Goal: Communication & Community: Share content

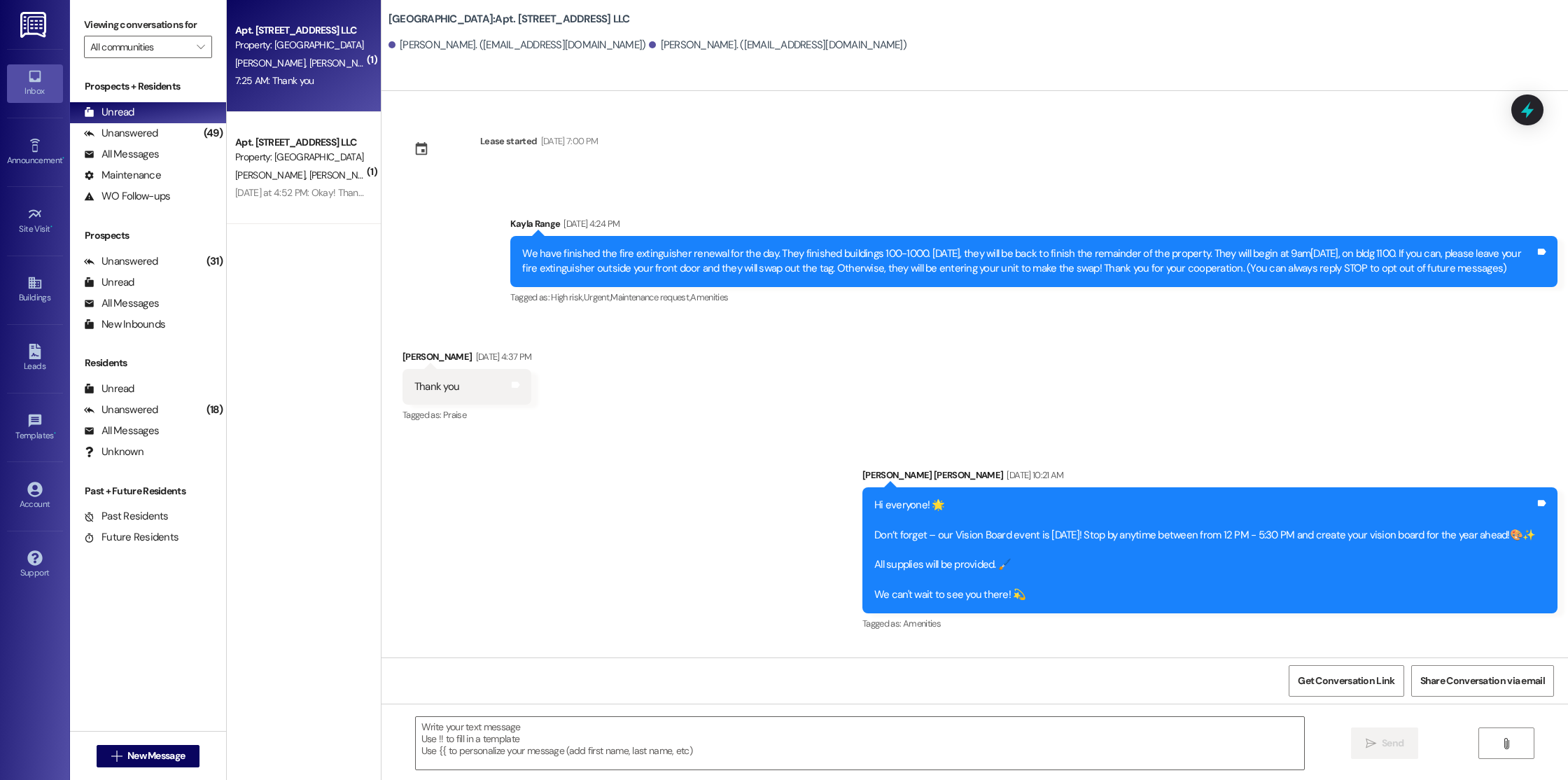
scroll to position [15471, 0]
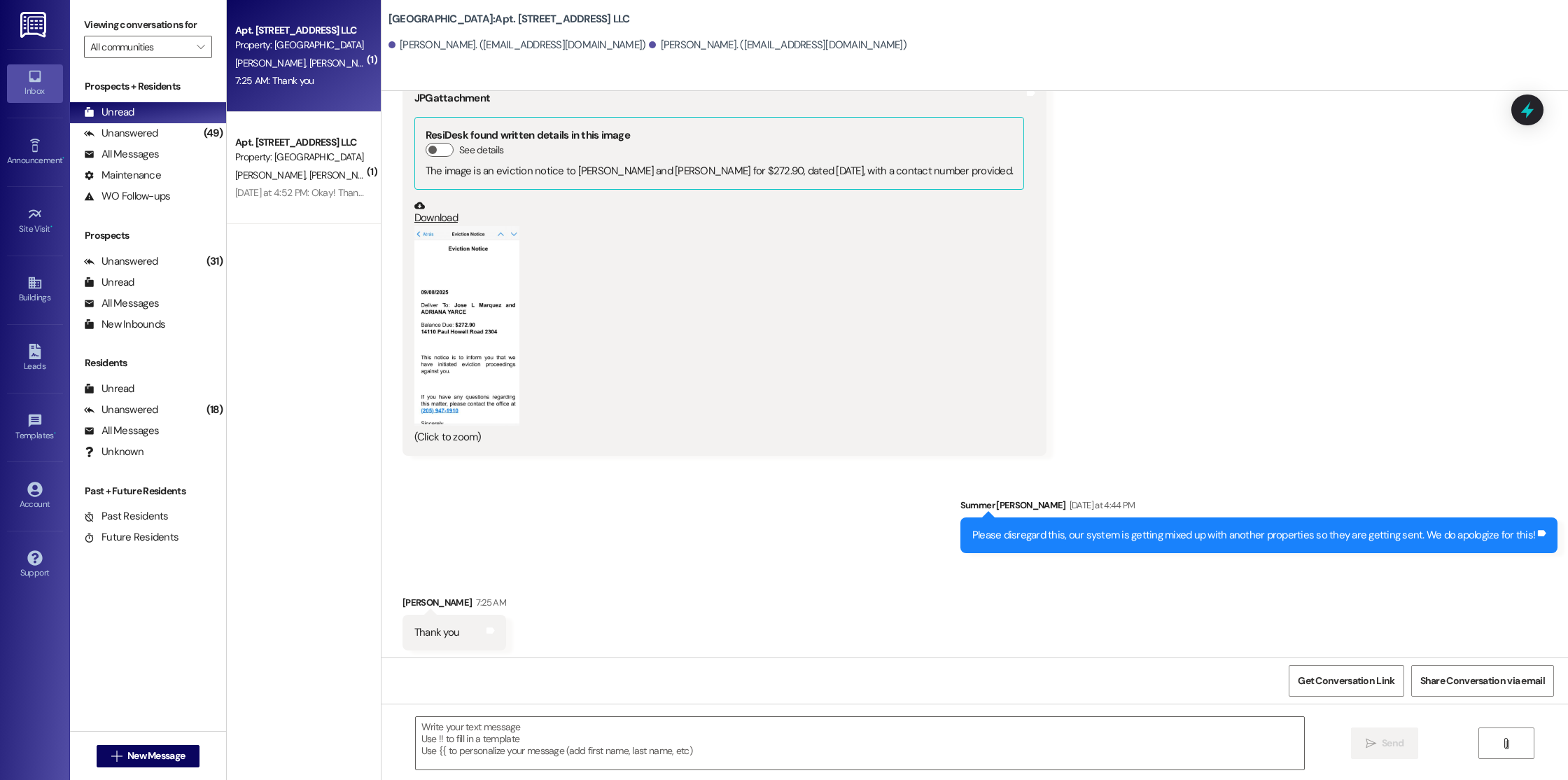
click at [111, 769] on div " New Message" at bounding box center [149, 756] width 104 height 35
click at [113, 762] on span " New Message" at bounding box center [149, 755] width 80 height 15
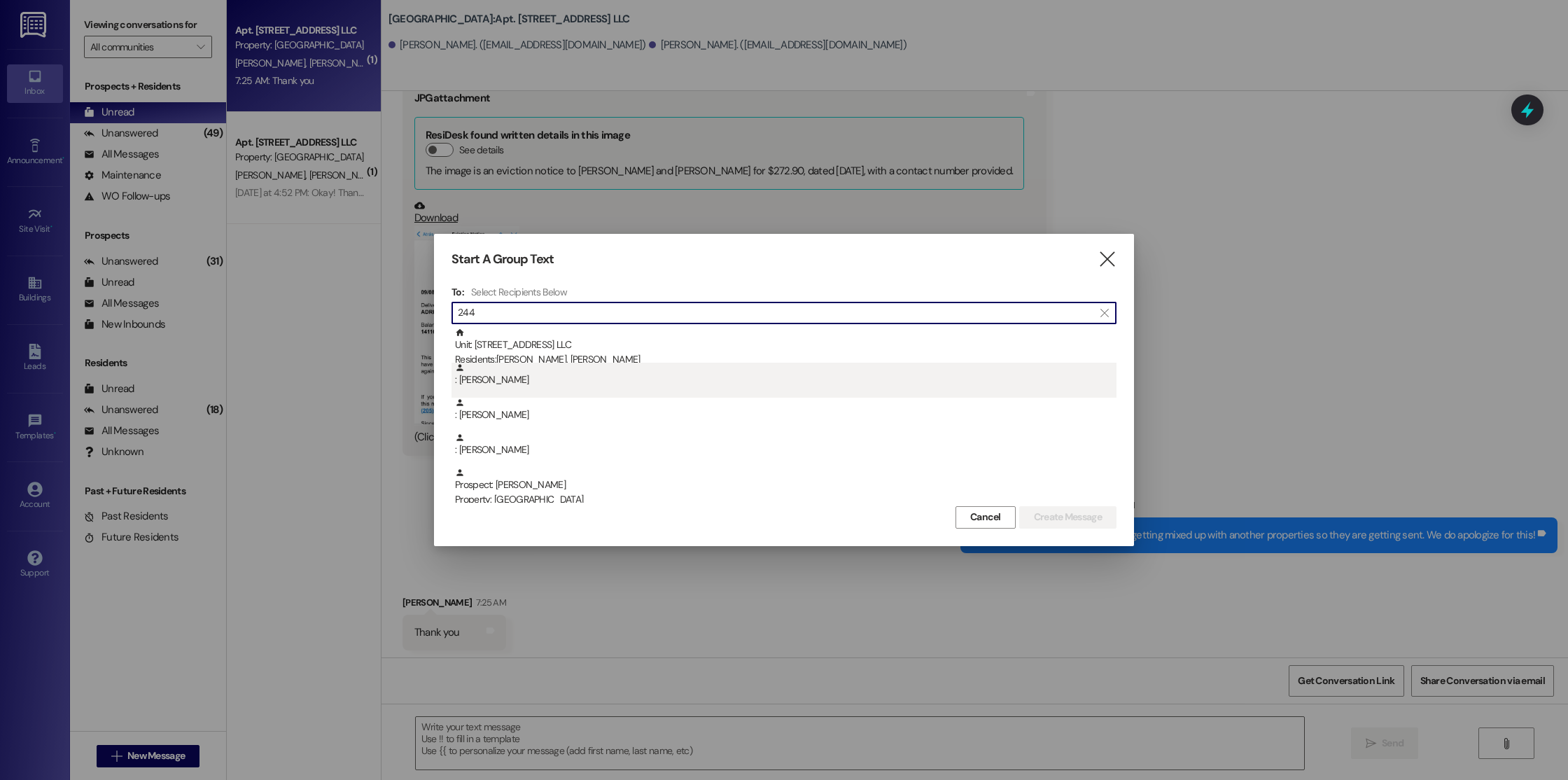
click at [871, 367] on div ": [PERSON_NAME]" at bounding box center [786, 375] width 662 height 25
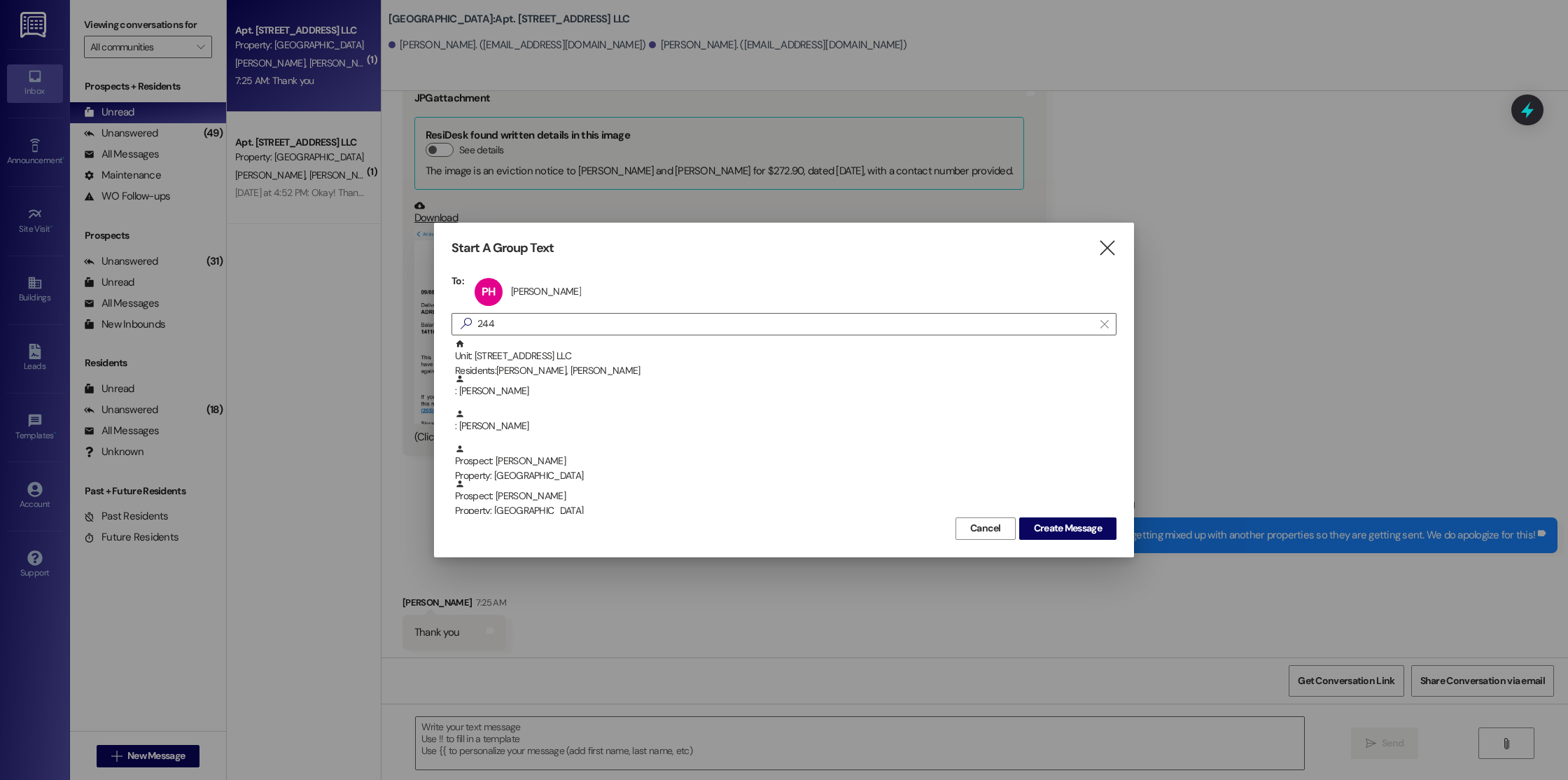
click at [851, 307] on div "PH [PERSON_NAME] [PERSON_NAME] click to remove" at bounding box center [786, 292] width 630 height 35
click at [534, 296] on div "PH [PERSON_NAME] [PERSON_NAME] click to remove" at bounding box center [532, 292] width 122 height 35
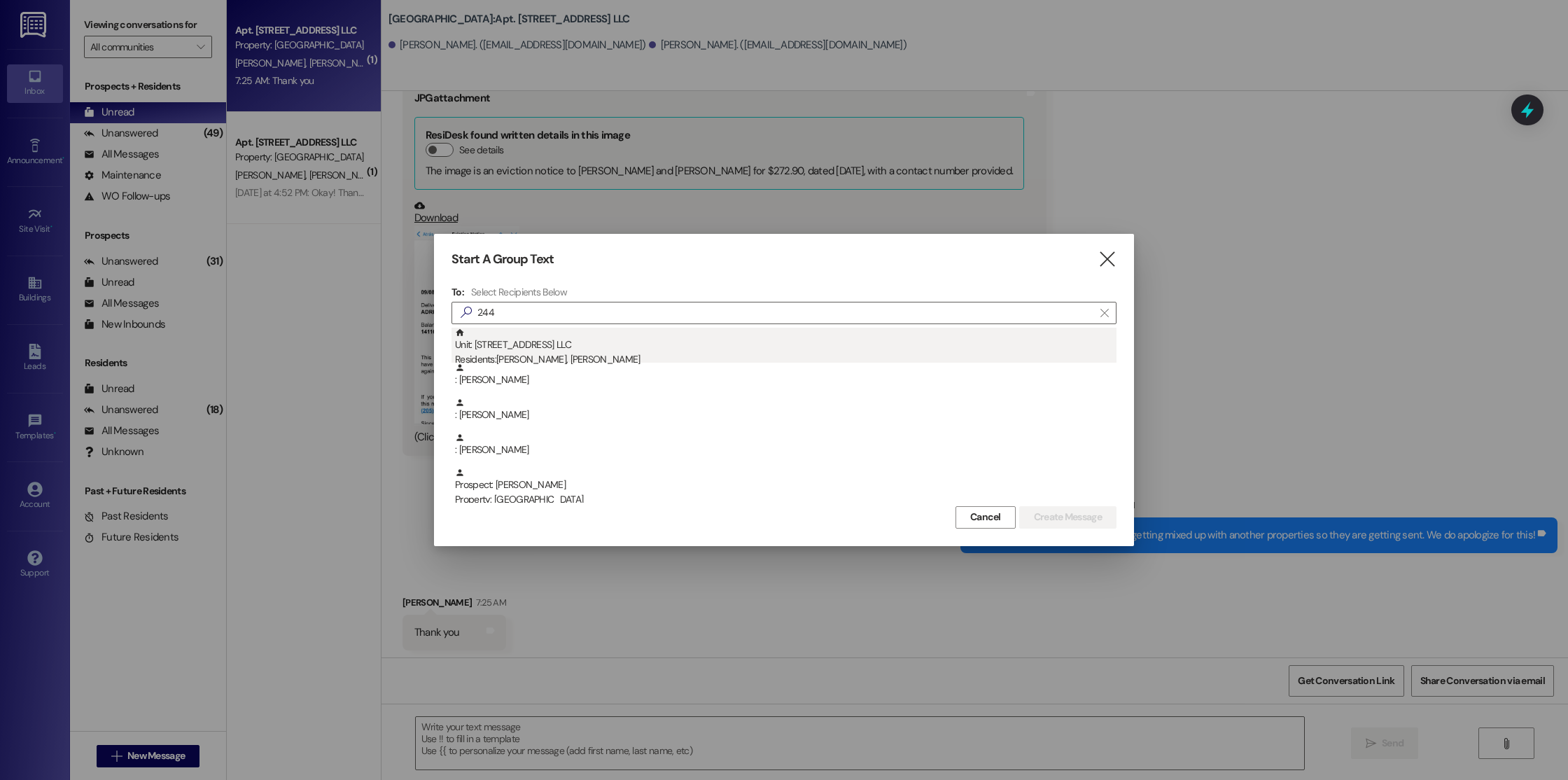
click at [551, 343] on div "Unit: [STREET_ADDRESS] LLC Residents: [PERSON_NAME], [PERSON_NAME]" at bounding box center [786, 348] width 662 height 40
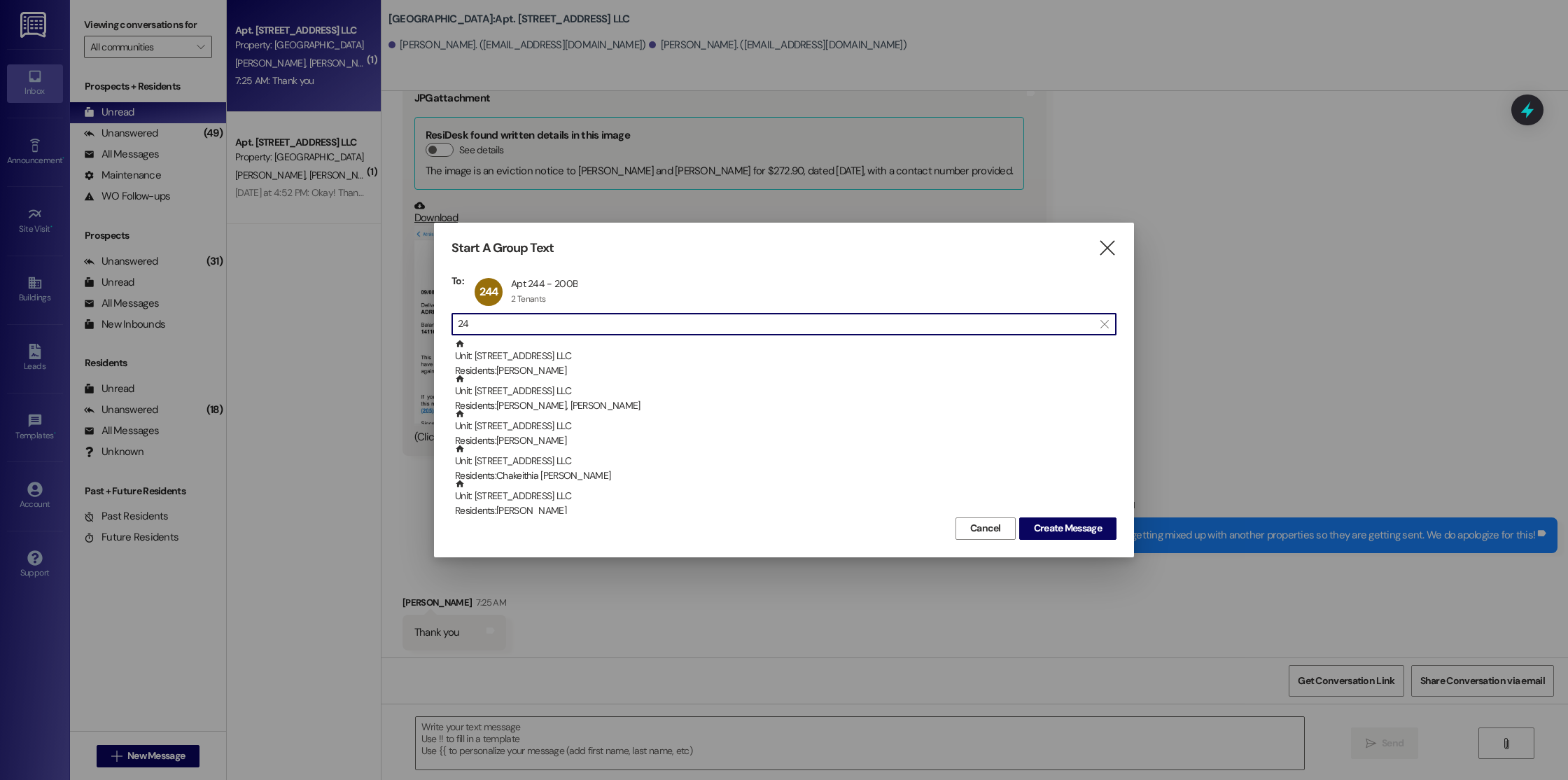
type input "2"
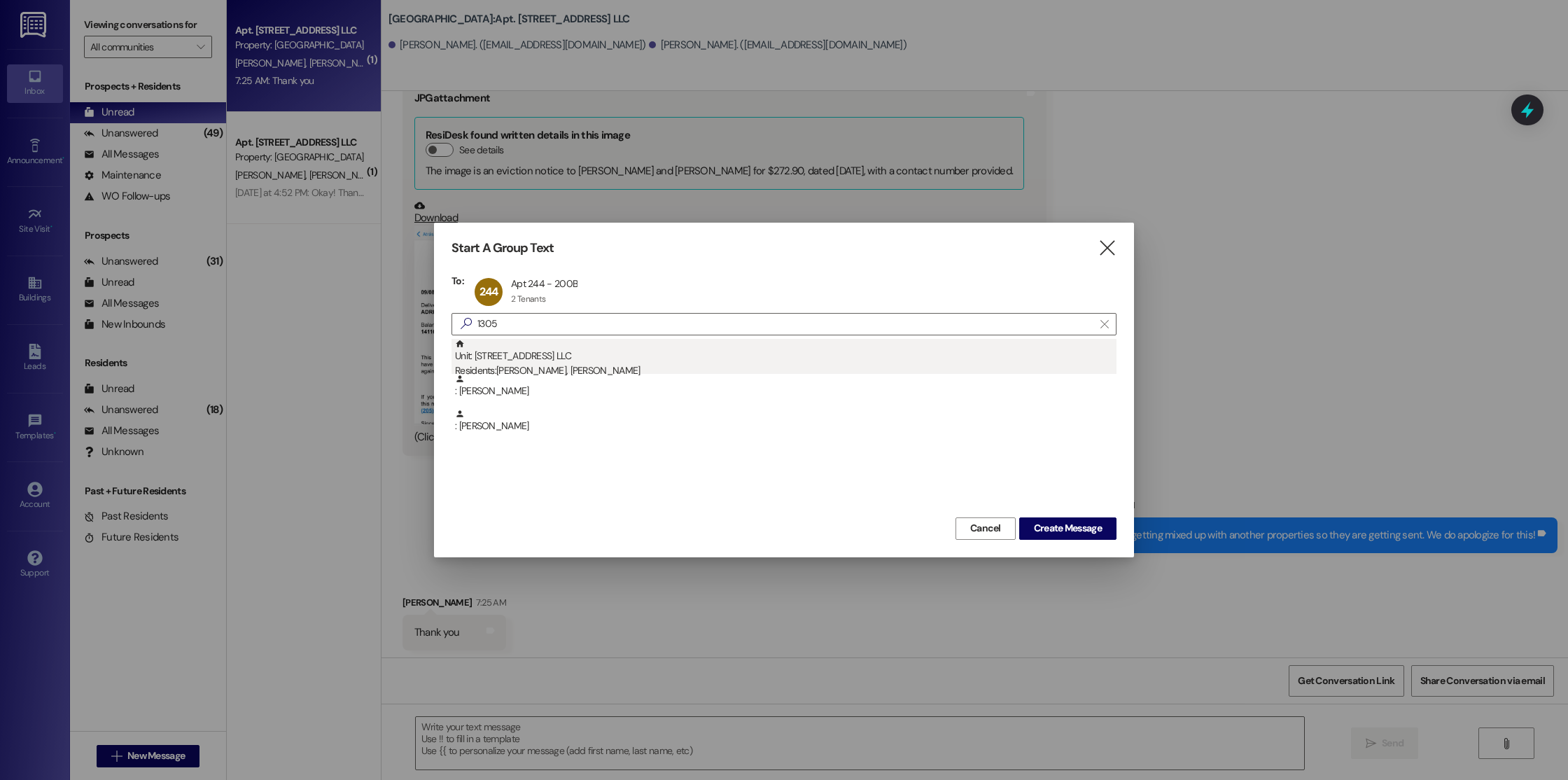
click at [714, 358] on div "Unit: [STREET_ADDRESS] LLC Residents: [PERSON_NAME], [PERSON_NAME]" at bounding box center [786, 359] width 662 height 40
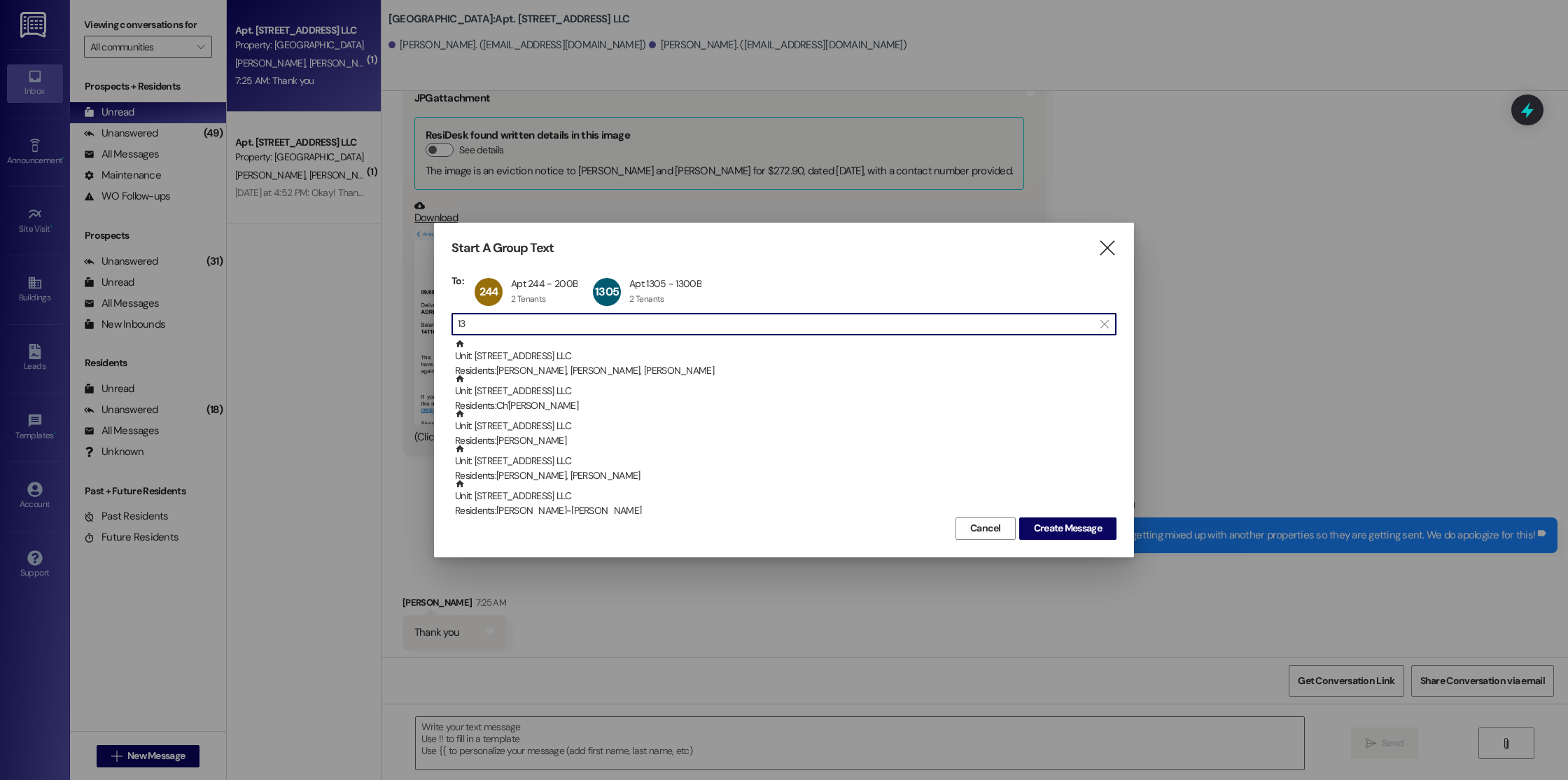
type input "1"
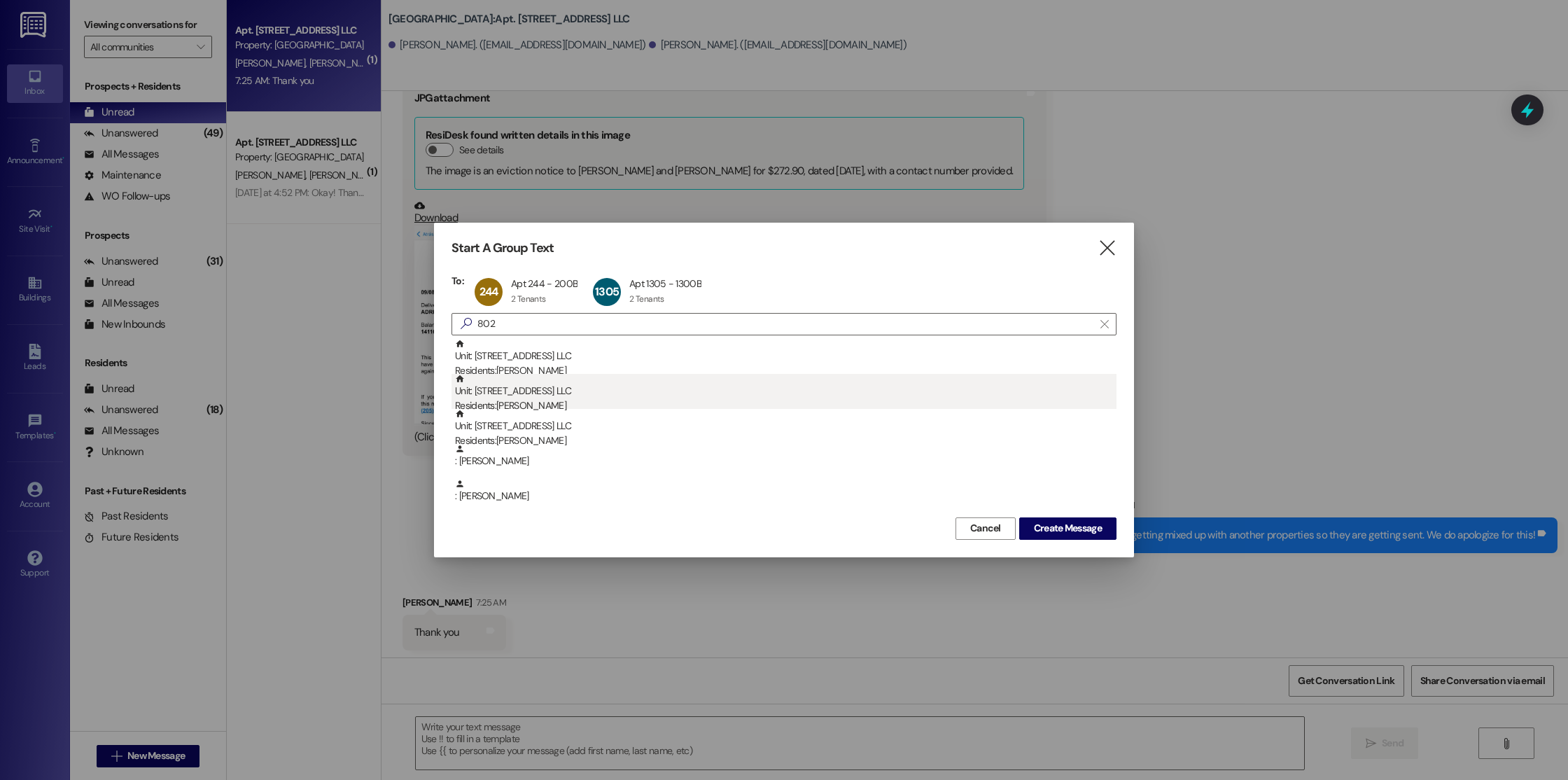
click at [680, 400] on div "Residents: [PERSON_NAME]" at bounding box center [786, 406] width 662 height 15
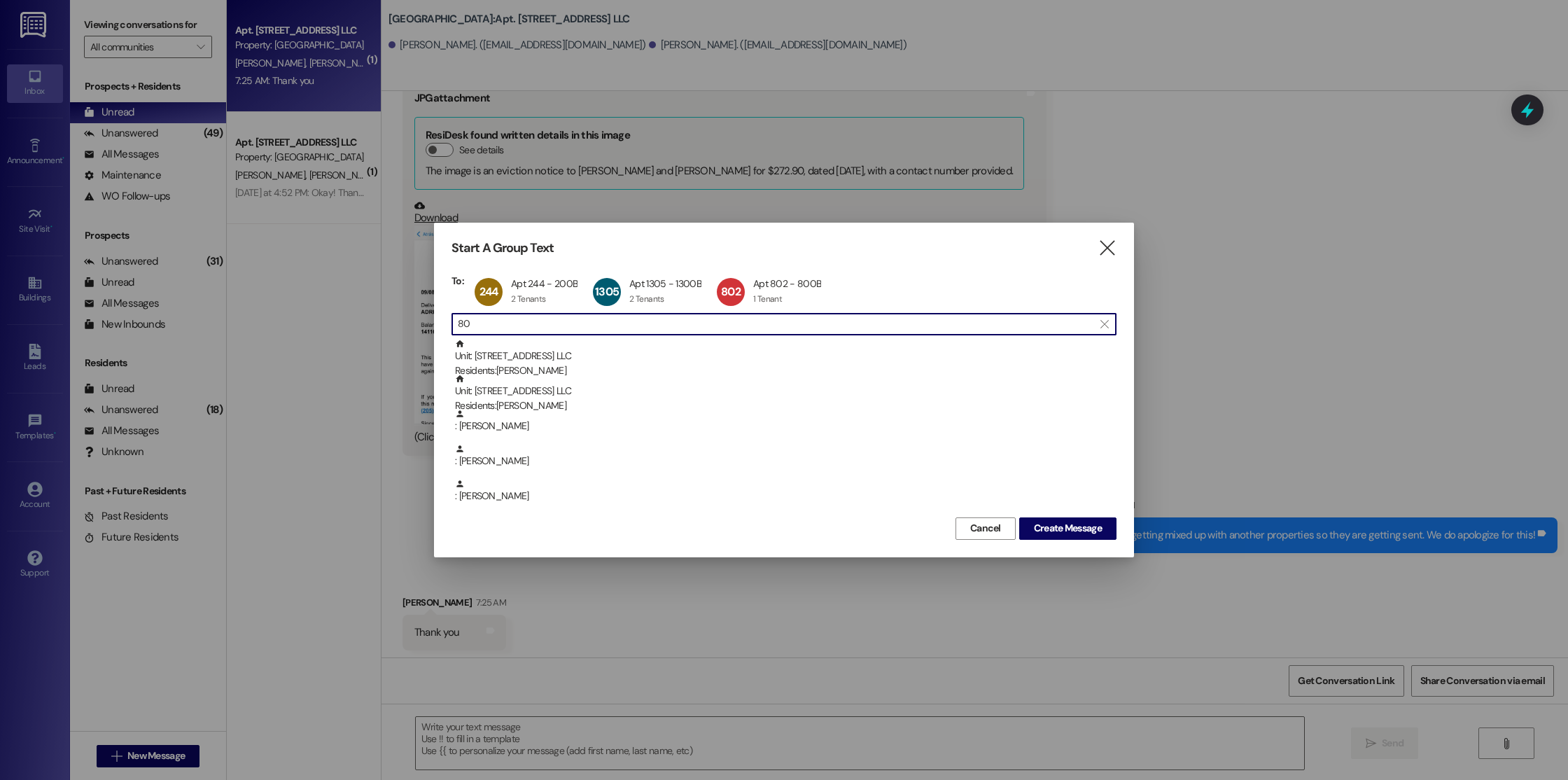
type input "8"
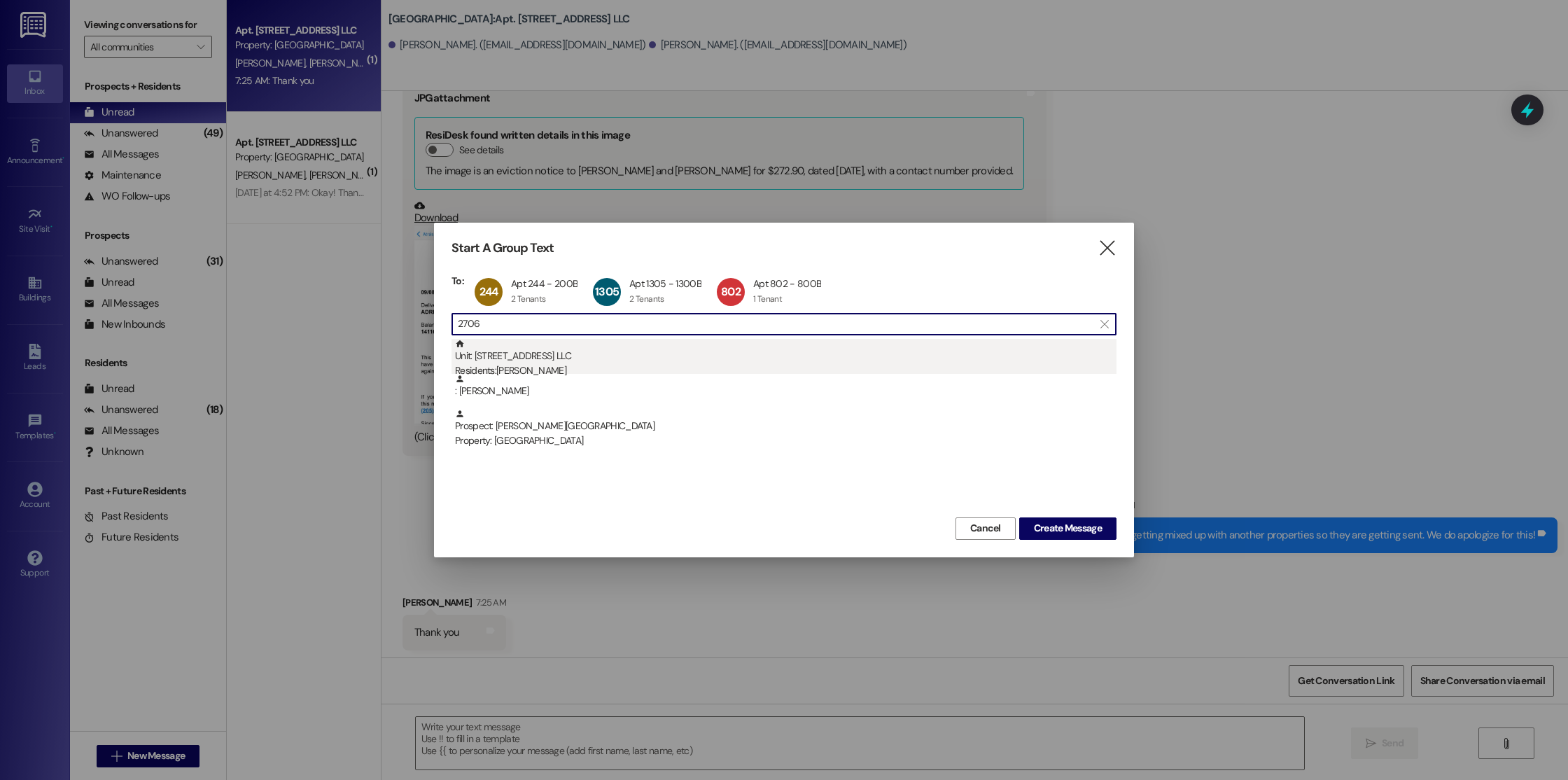
click at [731, 353] on div "Unit: [STREET_ADDRESS] LLC Residents: [PERSON_NAME]" at bounding box center [786, 359] width 662 height 40
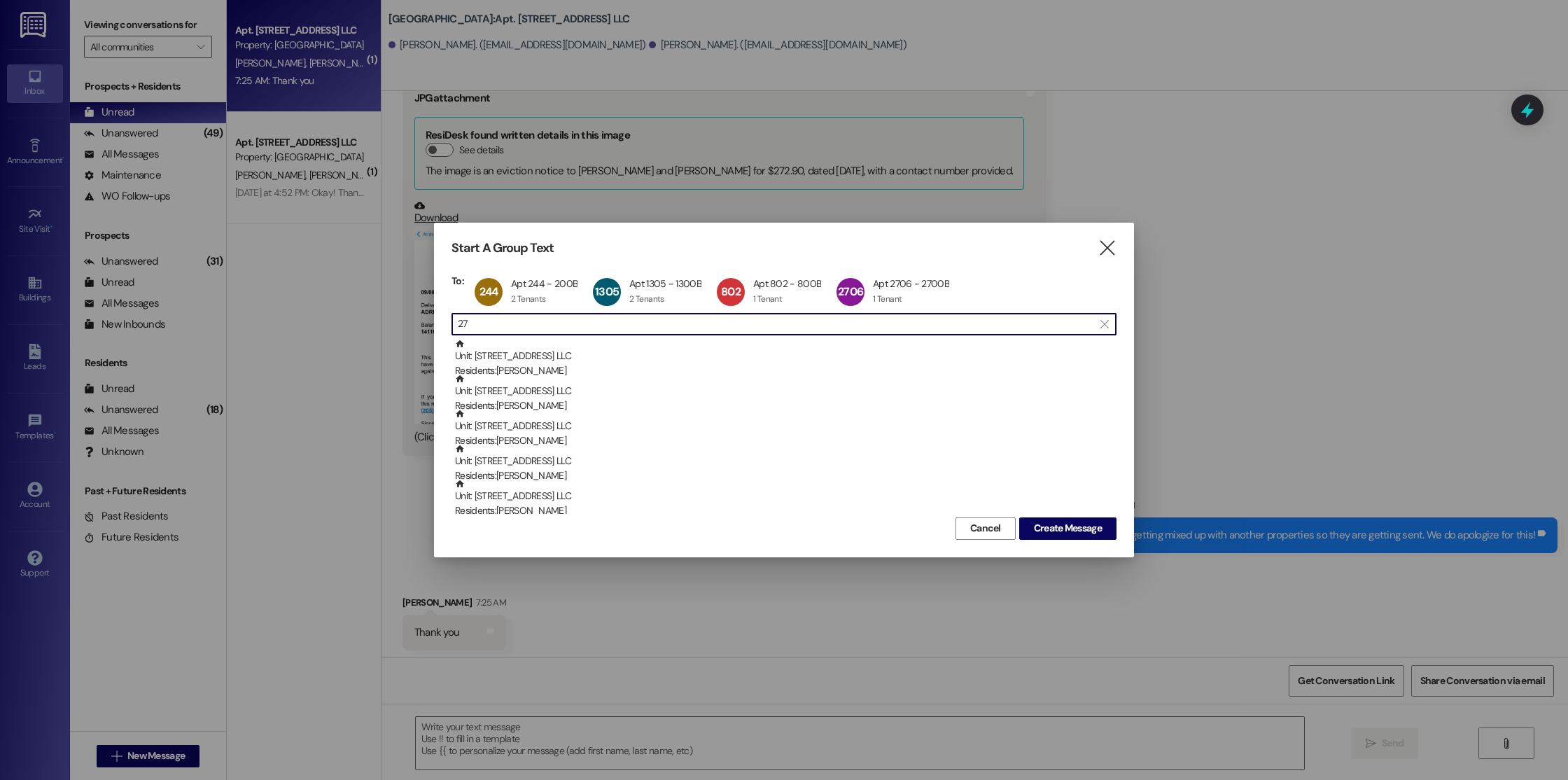
type input "2"
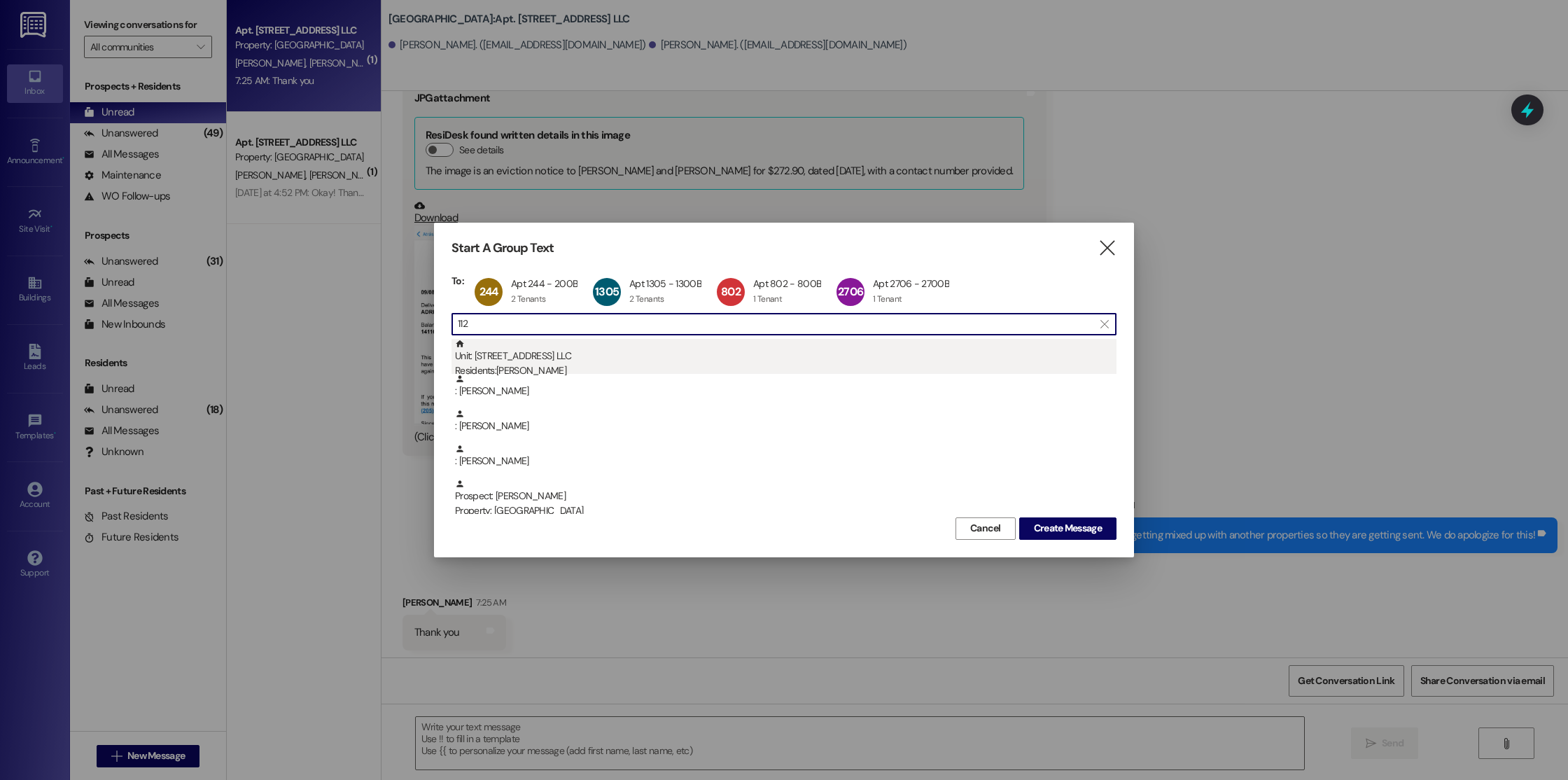
click at [625, 362] on div "Unit: [STREET_ADDRESS] LLC Residents: [PERSON_NAME]" at bounding box center [786, 359] width 662 height 40
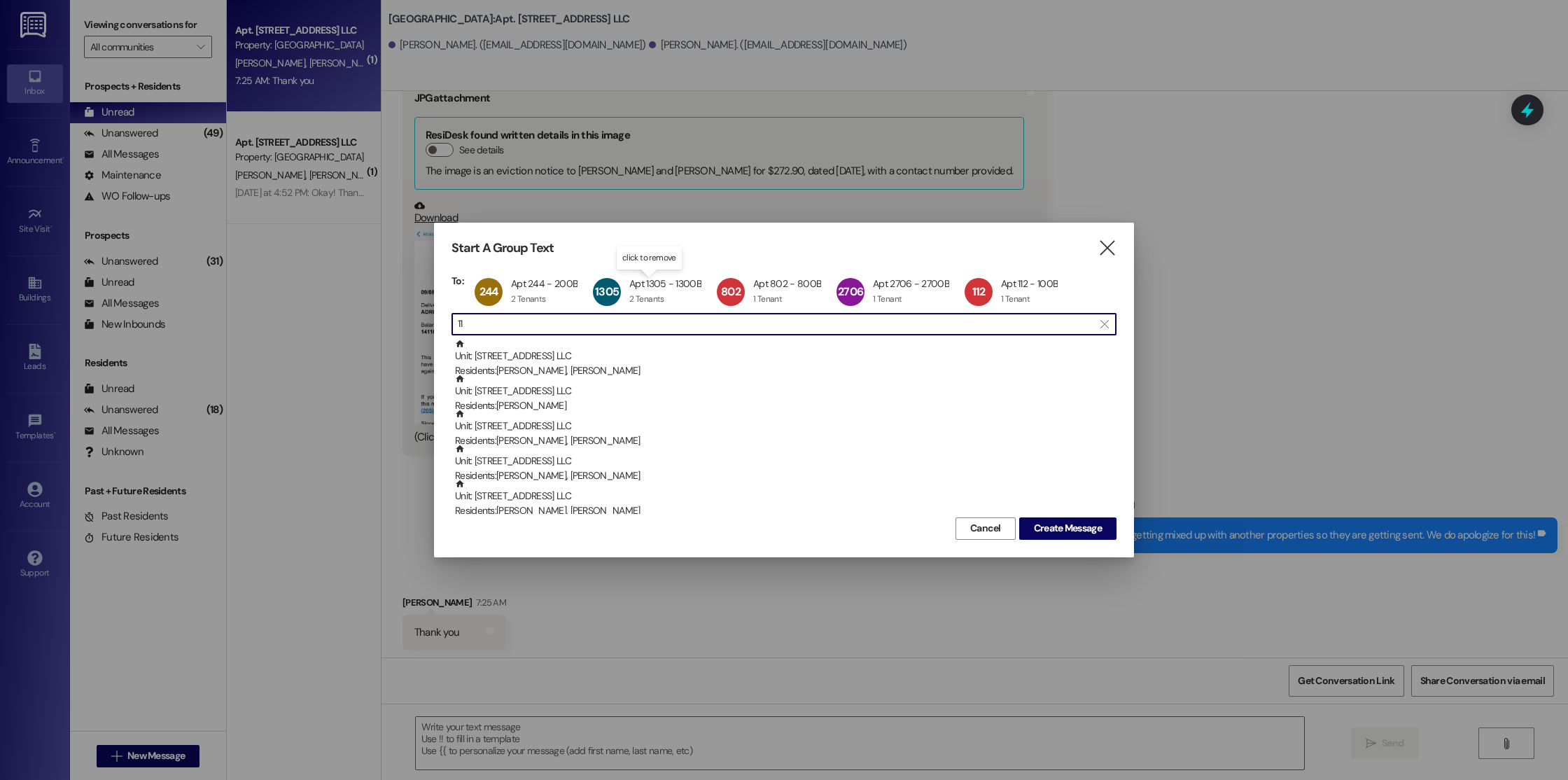
type input "1"
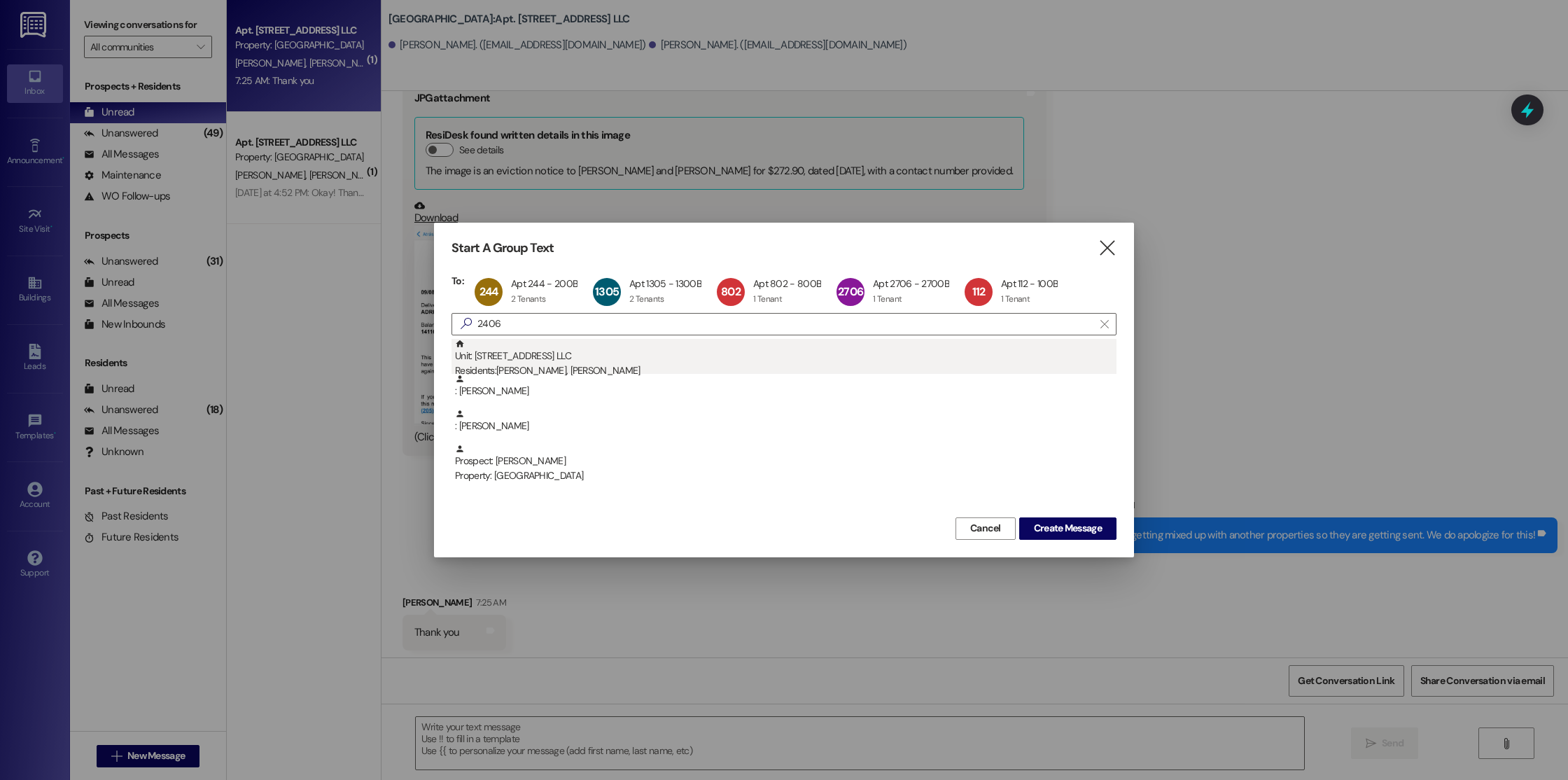
click at [675, 342] on div "Unit: [STREET_ADDRESS] LLC Residents: [PERSON_NAME], [PERSON_NAME]" at bounding box center [786, 359] width 662 height 40
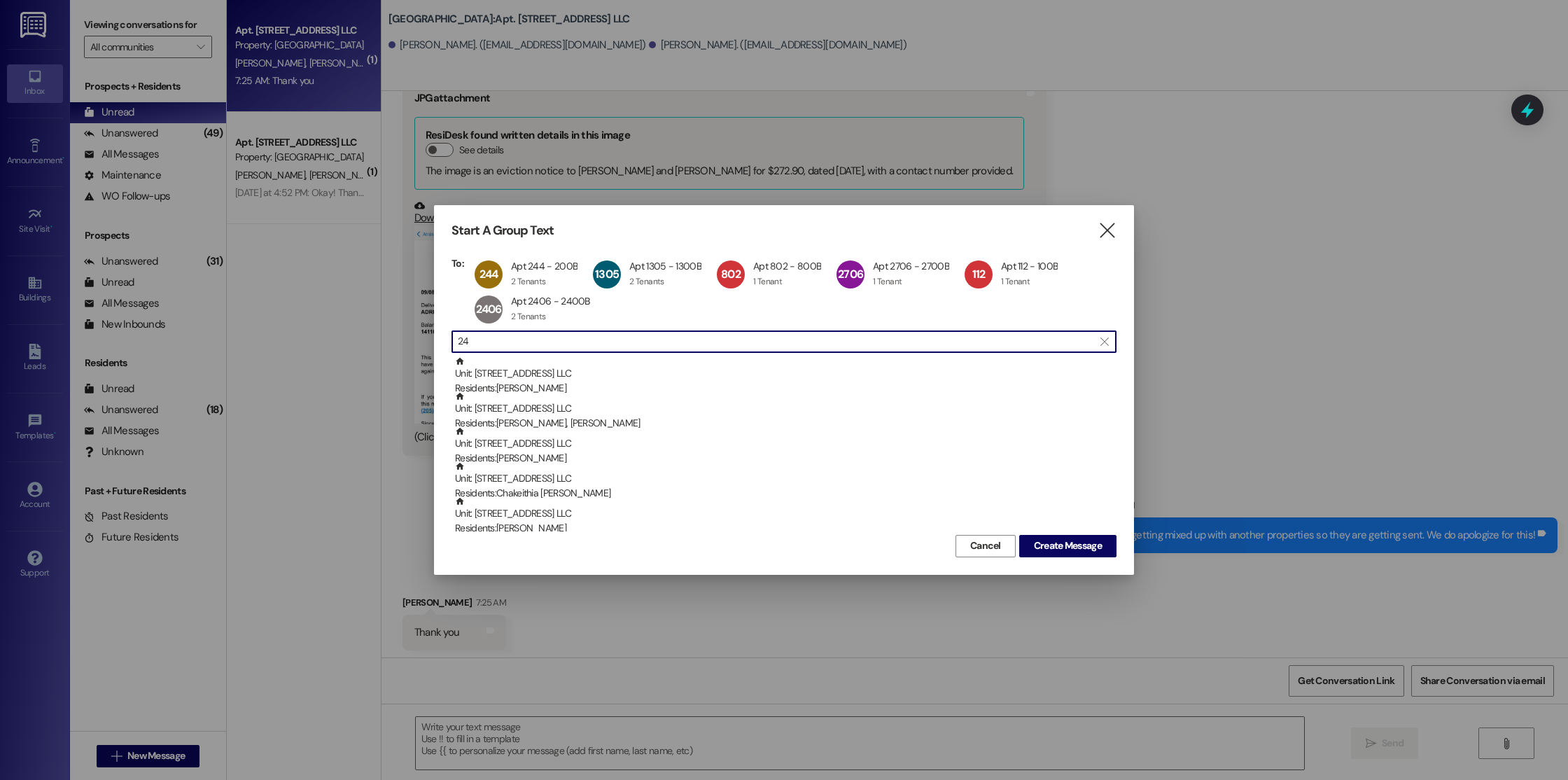
type input "2"
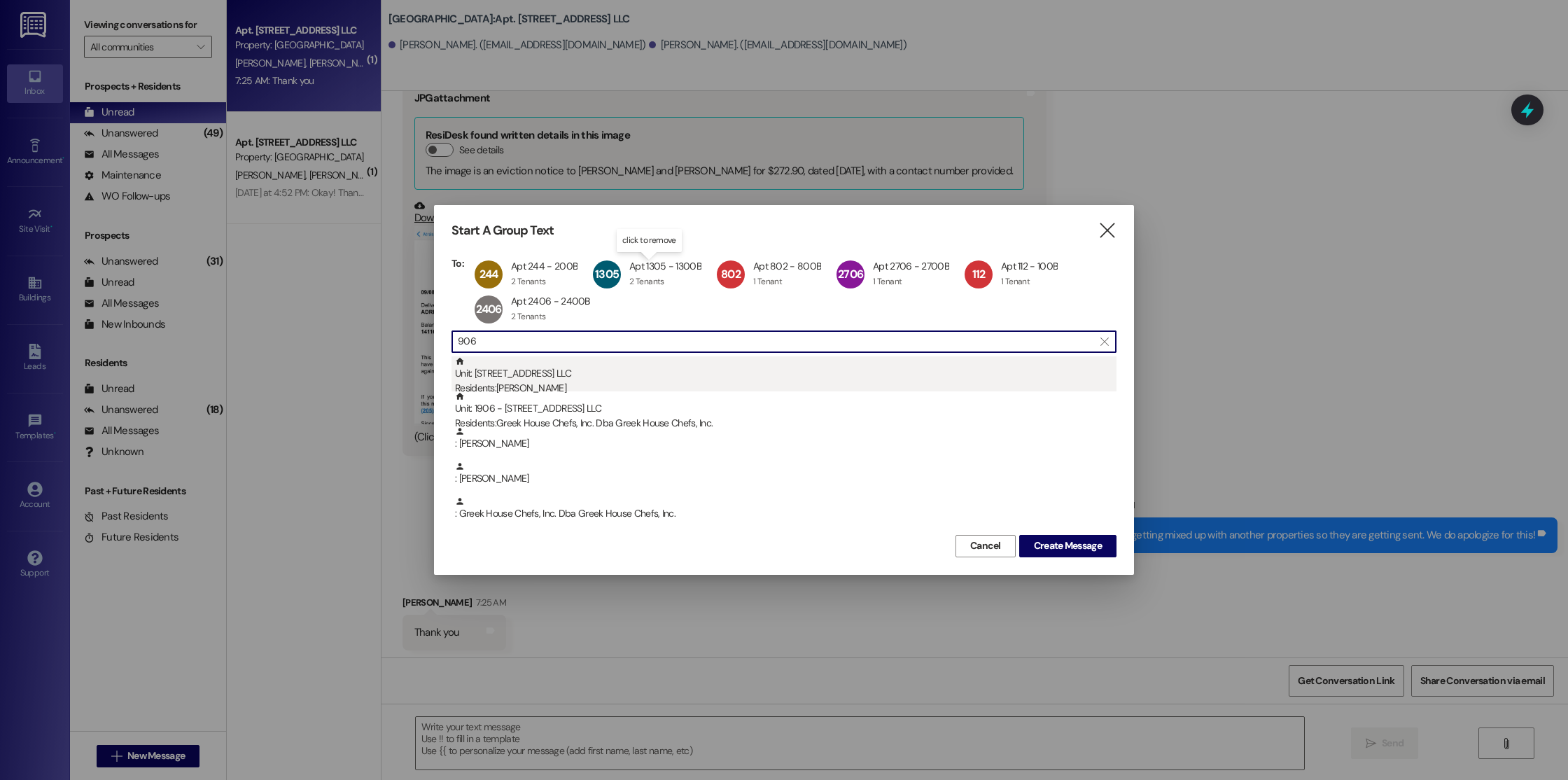
type input "906"
click at [677, 380] on div "Unit: [STREET_ADDRESS] LLC Residents: [PERSON_NAME]" at bounding box center [786, 377] width 662 height 40
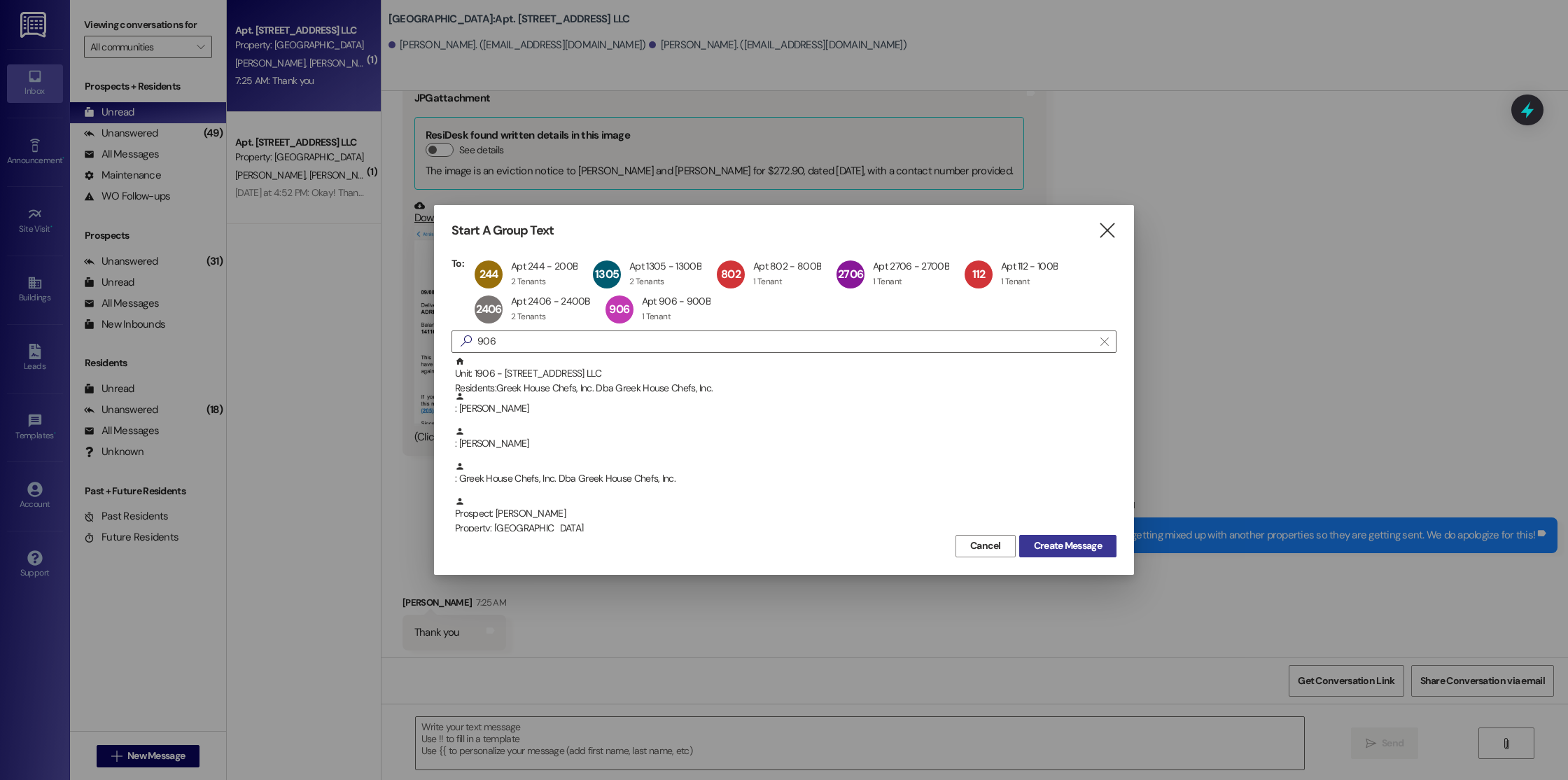
click at [1097, 547] on span "Create Message" at bounding box center [1068, 545] width 68 height 15
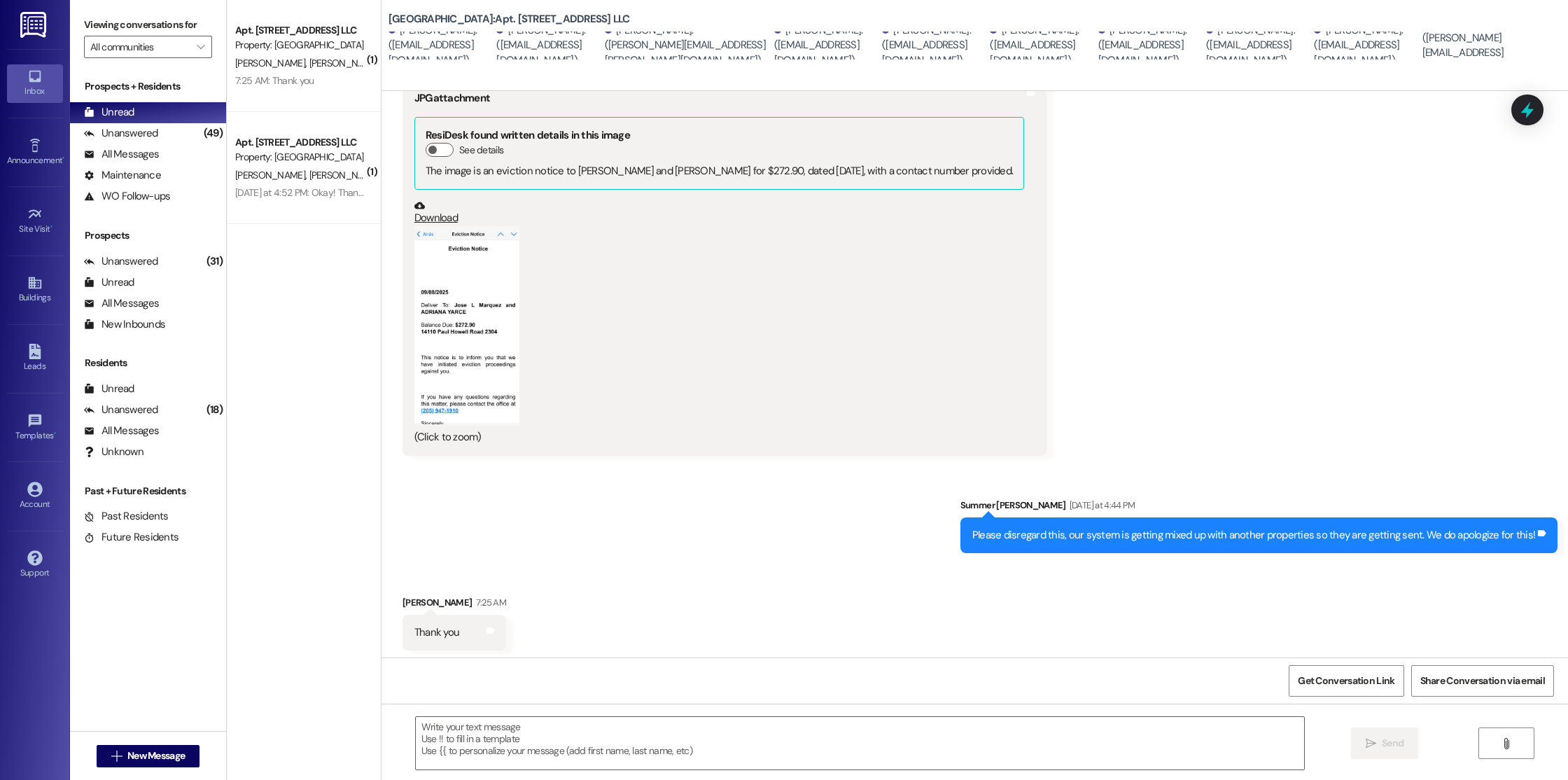
scroll to position [0, 0]
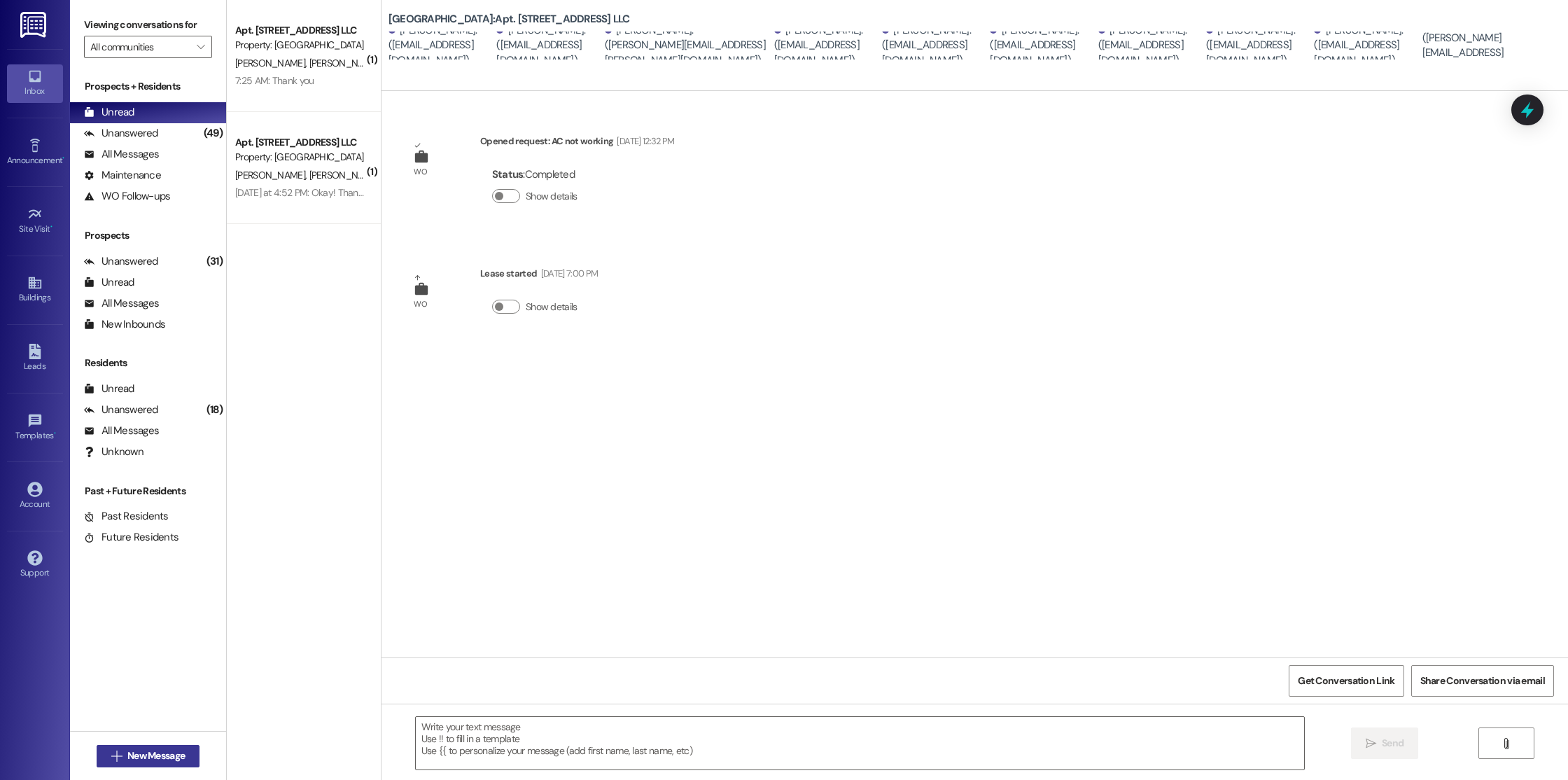
click at [128, 753] on span "New Message" at bounding box center [156, 755] width 58 height 15
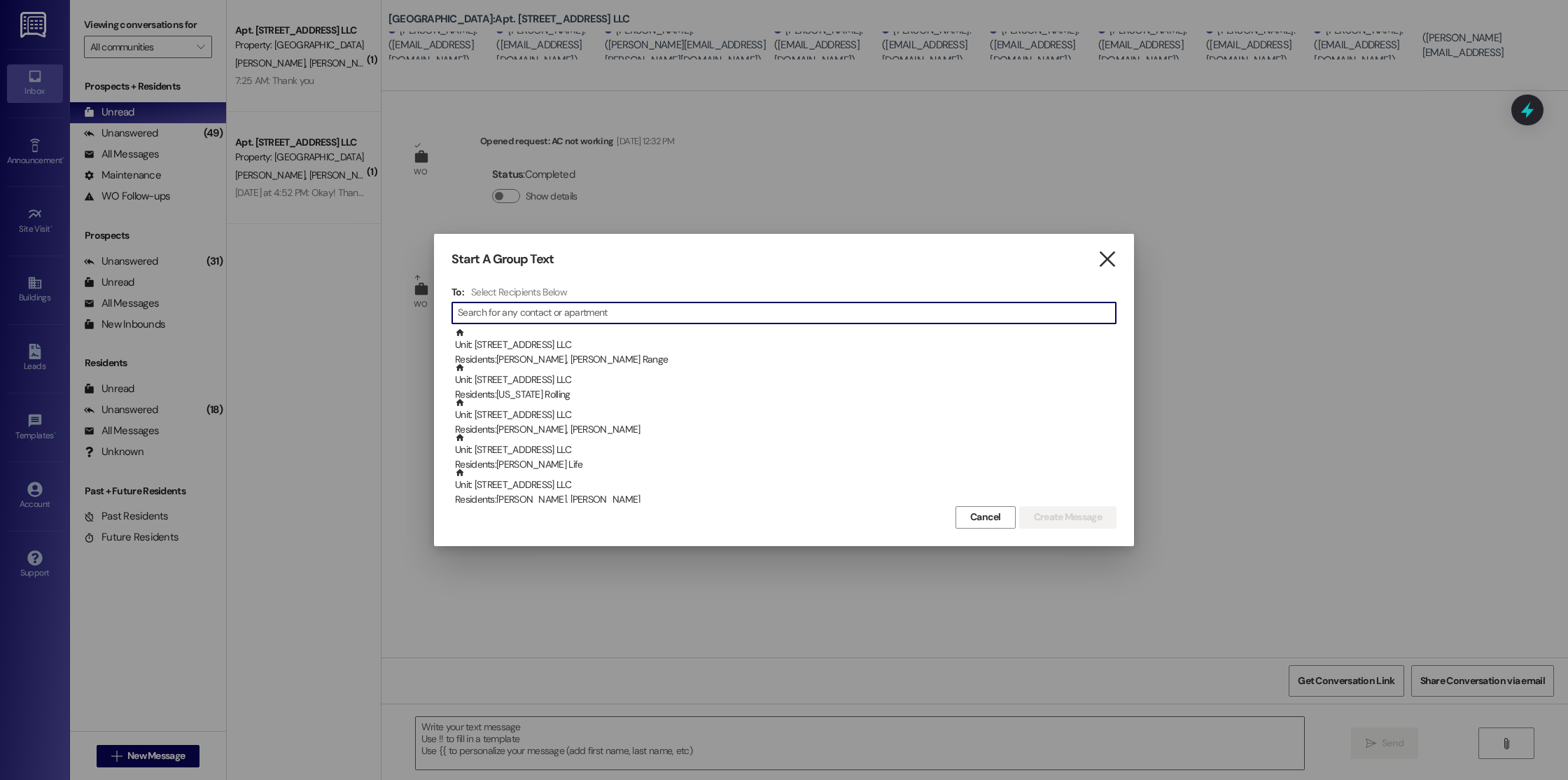
click at [1105, 252] on icon "" at bounding box center [1107, 259] width 19 height 15
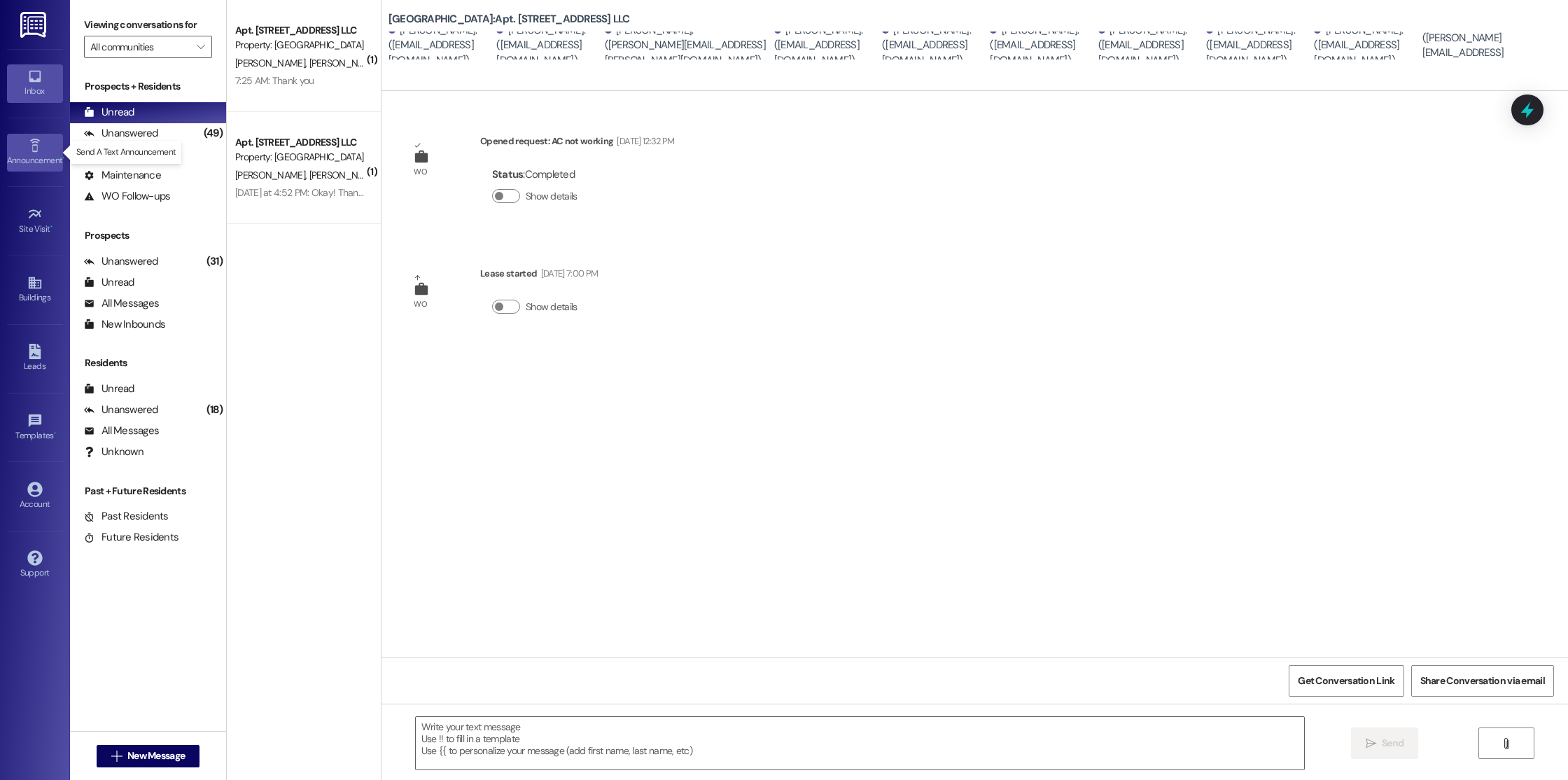
click at [24, 151] on link "Announcement •" at bounding box center [35, 152] width 56 height 38
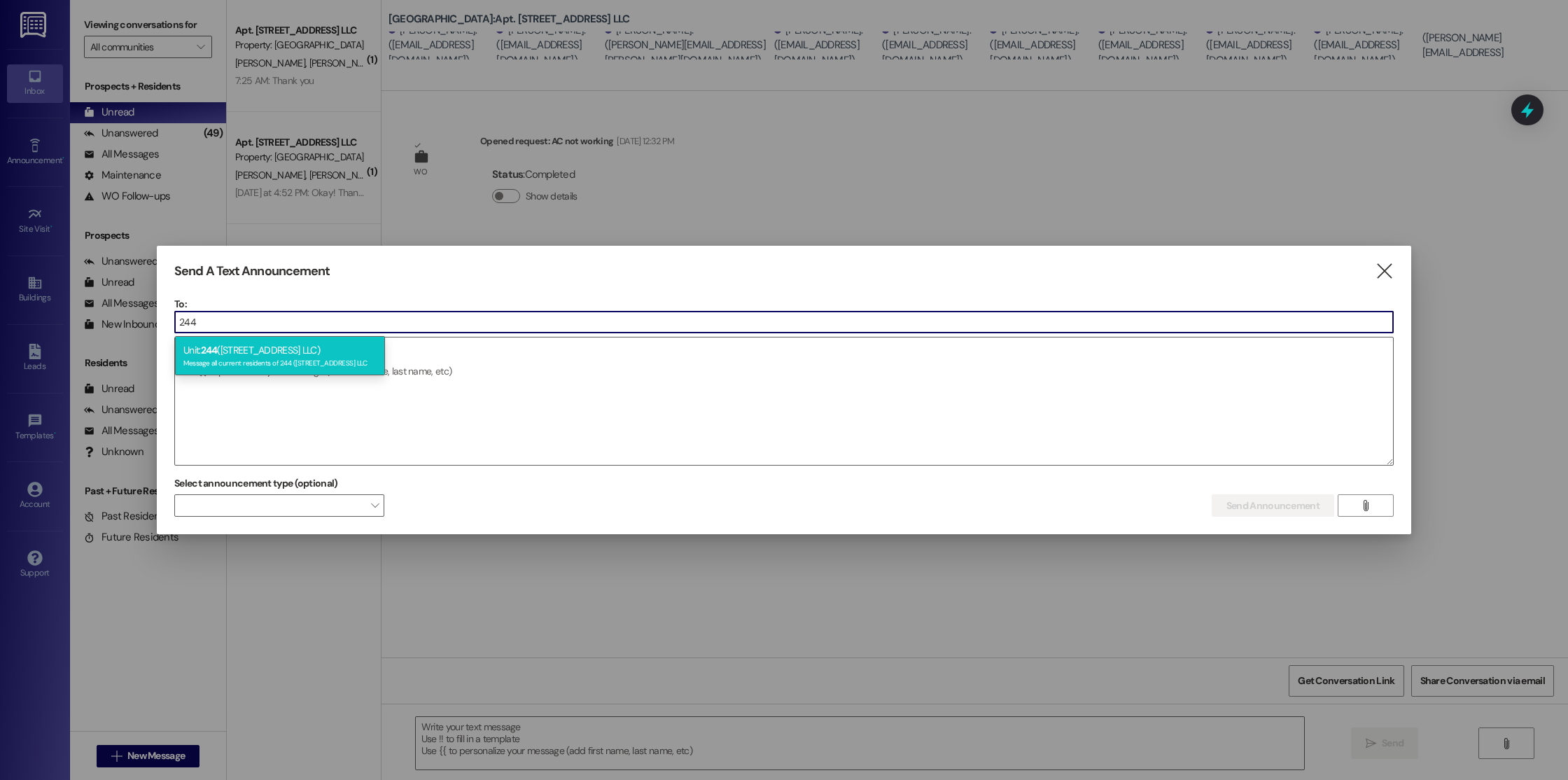
type input "244"
click at [304, 368] on div "Message all current residents of 244 ([STREET_ADDRESS] LLC" at bounding box center [279, 361] width 193 height 12
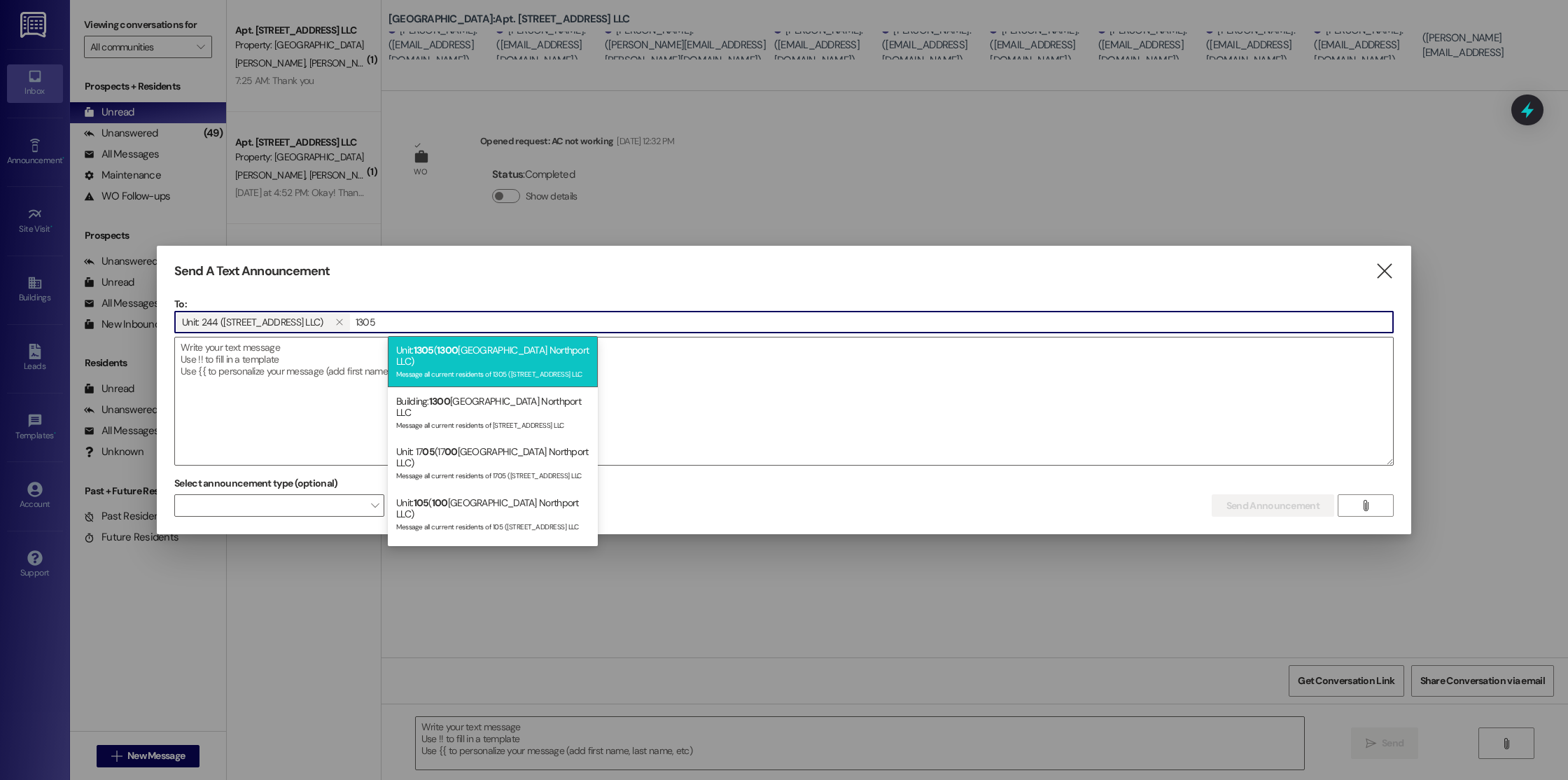
type input "1305"
click at [443, 354] on span "1300" at bounding box center [447, 350] width 21 height 12
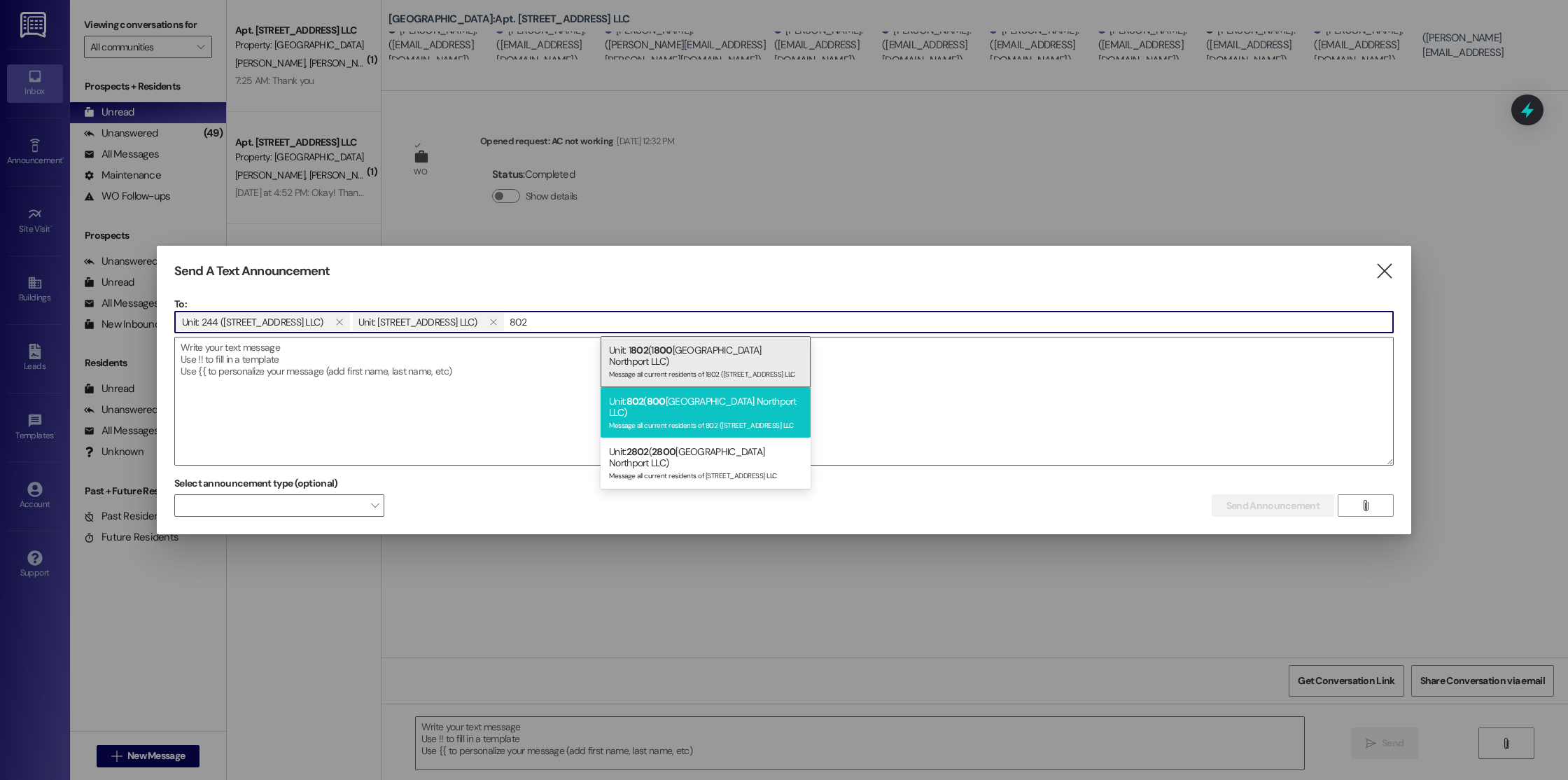
type input "802"
click at [712, 392] on div "Unit: 802 ( [STREET_ADDRESS] LLC) Message all current residents of 802 ([STREET…" at bounding box center [705, 413] width 210 height 51
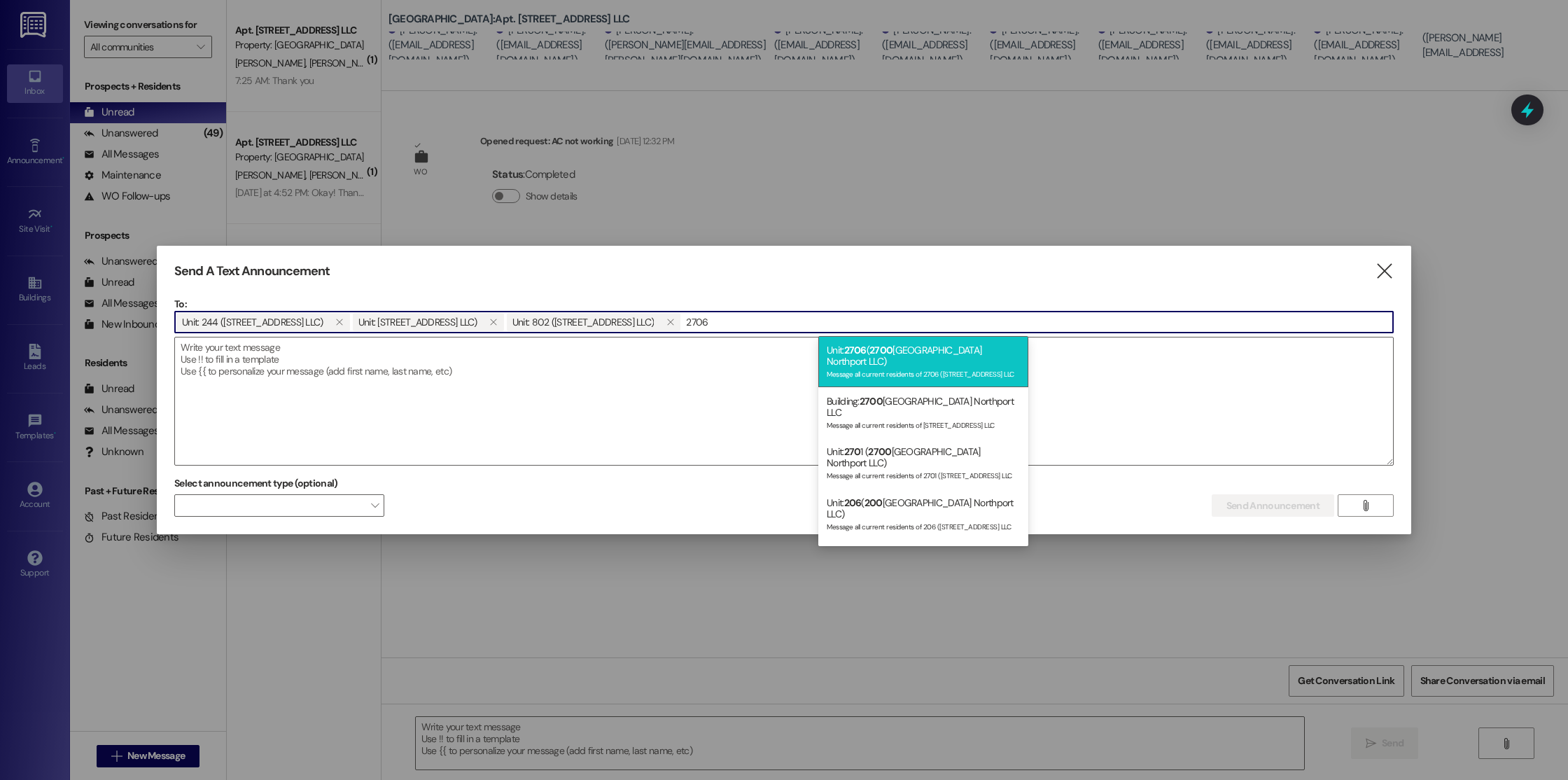
type input "2706"
click at [897, 367] on div "Message all current residents of 2706 ([STREET_ADDRESS] LLC" at bounding box center [923, 373] width 193 height 12
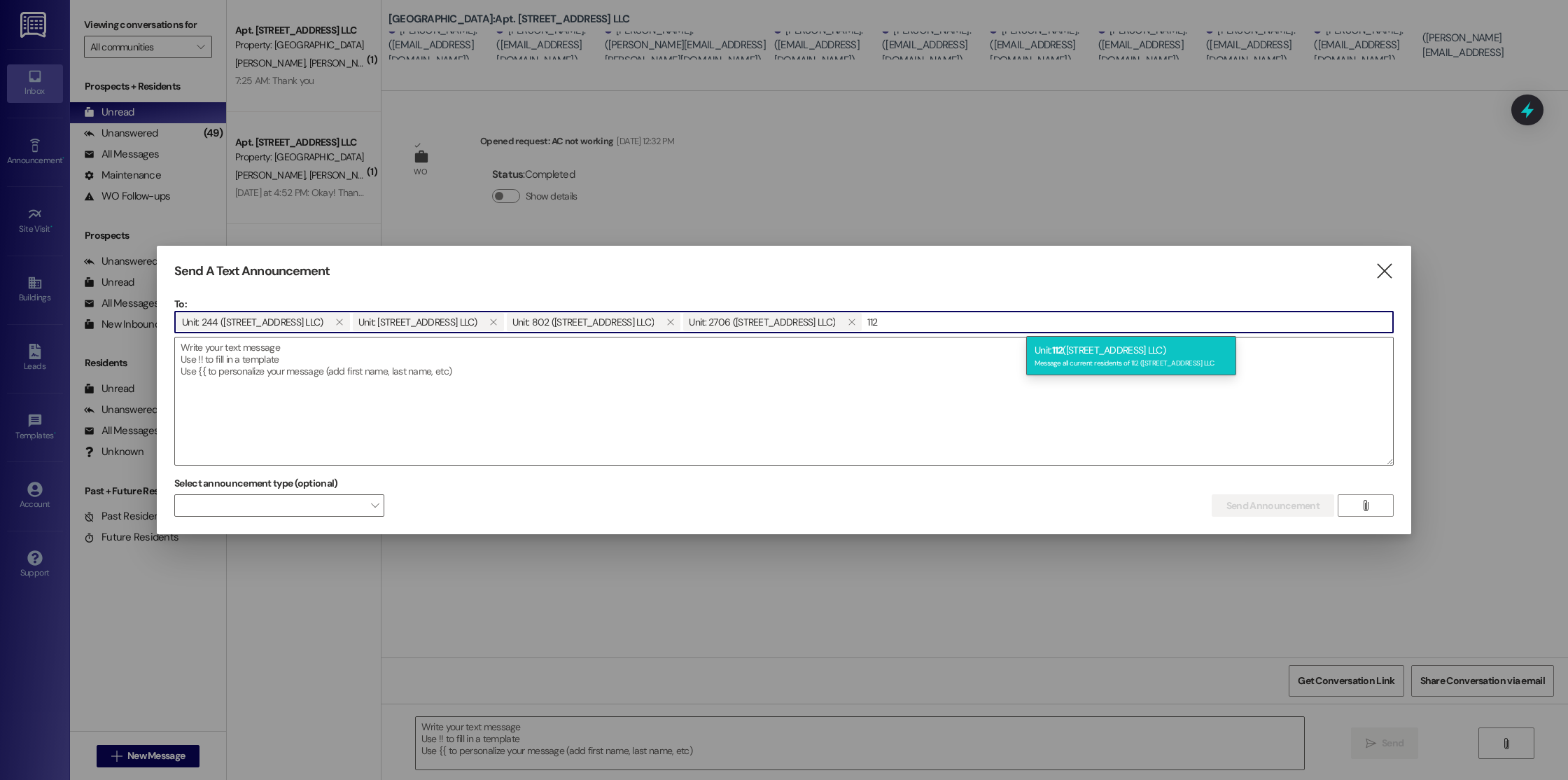
type input "112"
click at [1095, 350] on div "Unit: 112 ([STREET_ADDRESS] LLC) Message all current residents of 112 ([STREET_…" at bounding box center [1131, 357] width 210 height 40
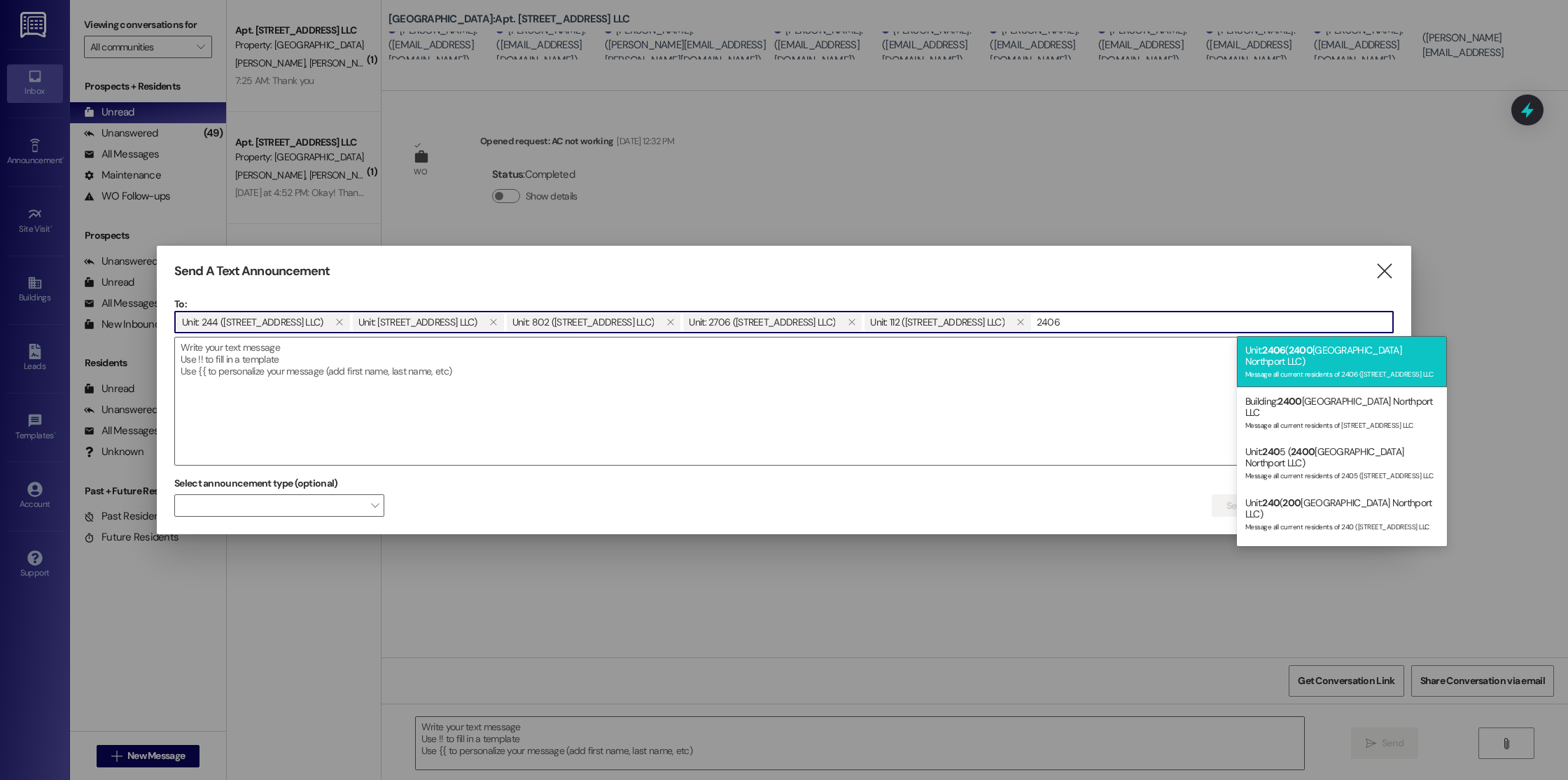
type input "2406"
click at [1359, 369] on div "Message all current residents of 2406 ([STREET_ADDRESS] LLC" at bounding box center [1342, 373] width 193 height 12
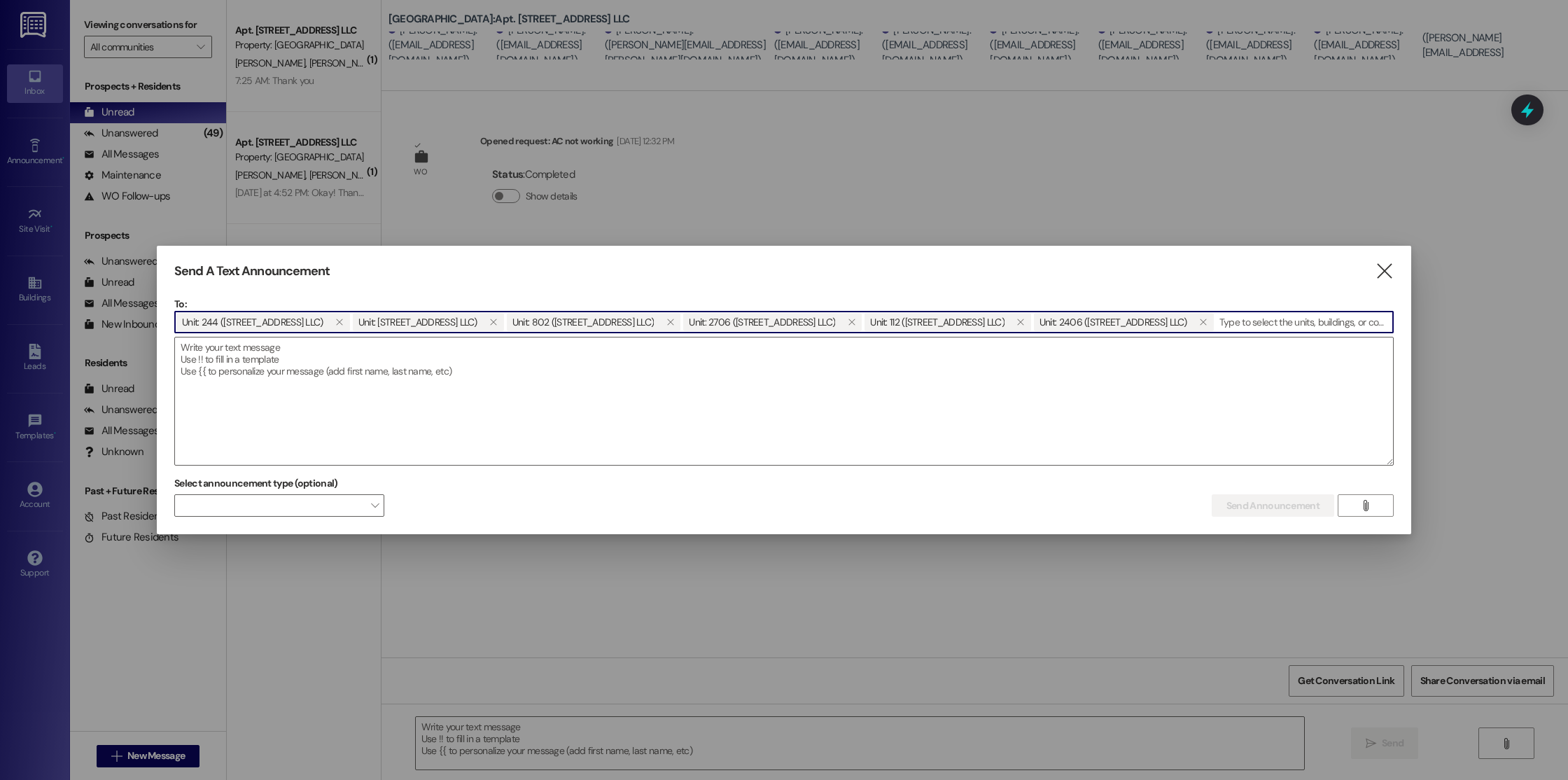
type input "6"
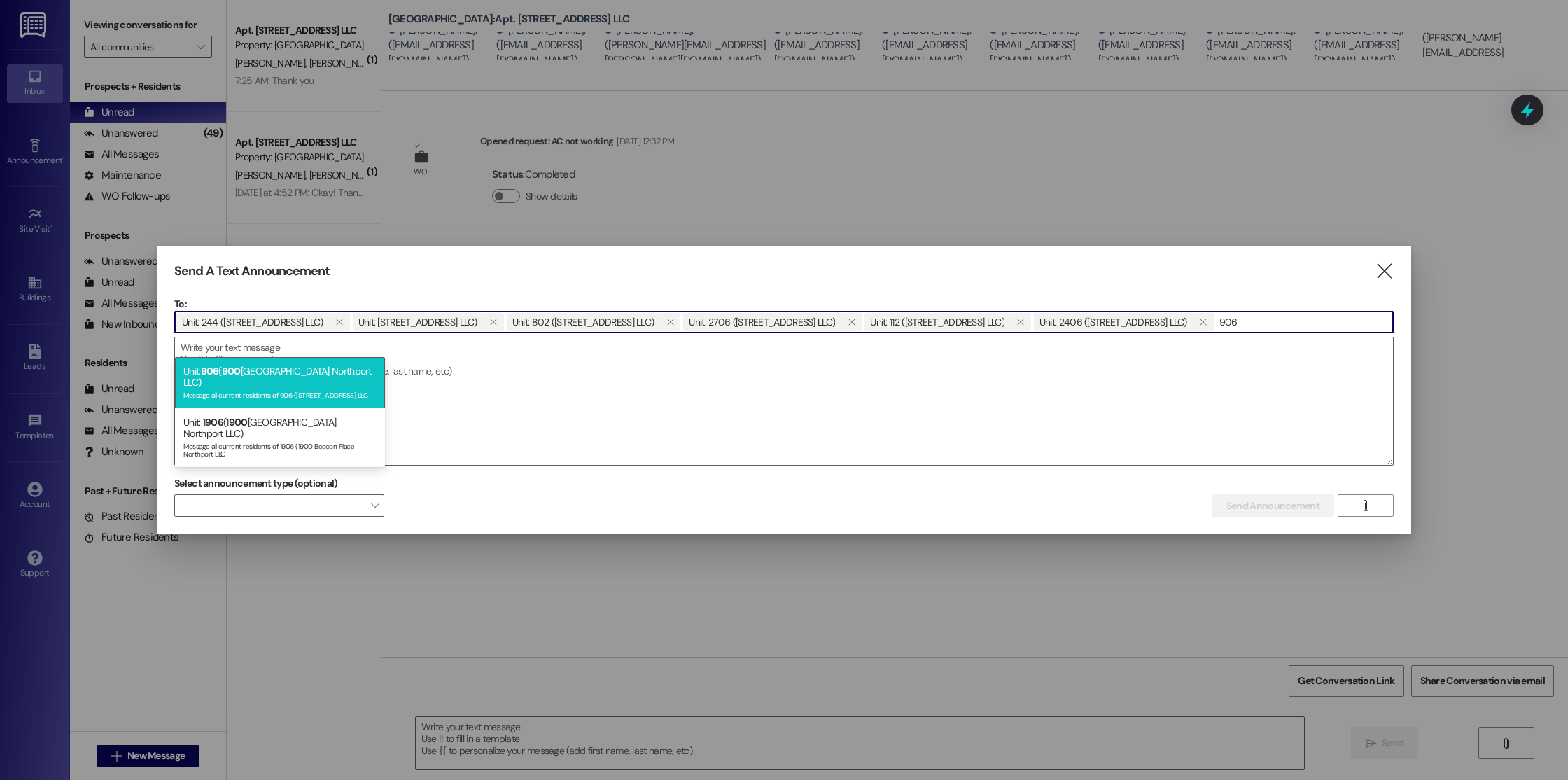
type input "906"
click at [253, 388] on div "Message all current residents of 906 ([STREET_ADDRESS] LLC" at bounding box center [279, 393] width 193 height 12
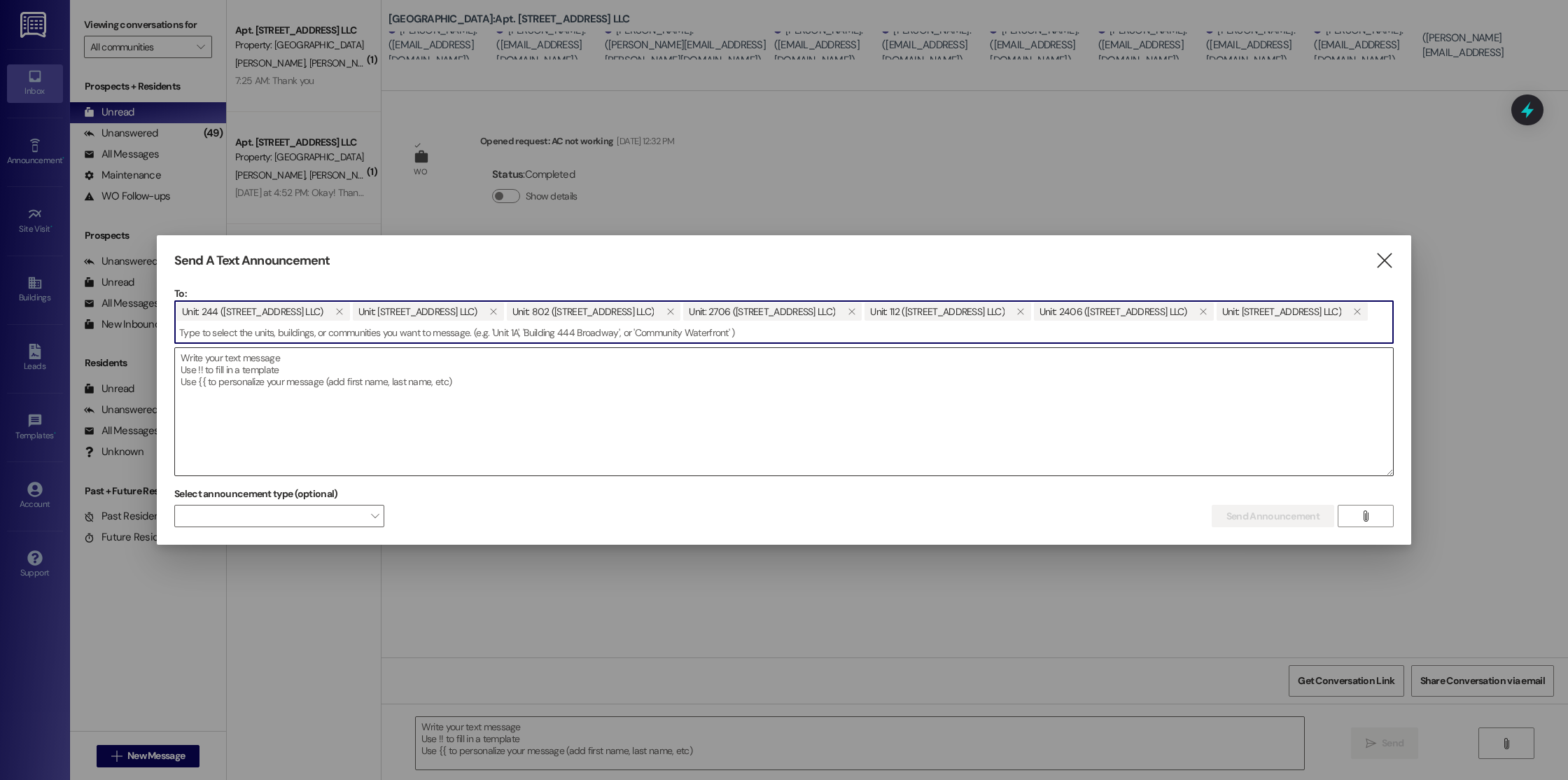
click at [395, 406] on textarea at bounding box center [784, 412] width 1219 height 128
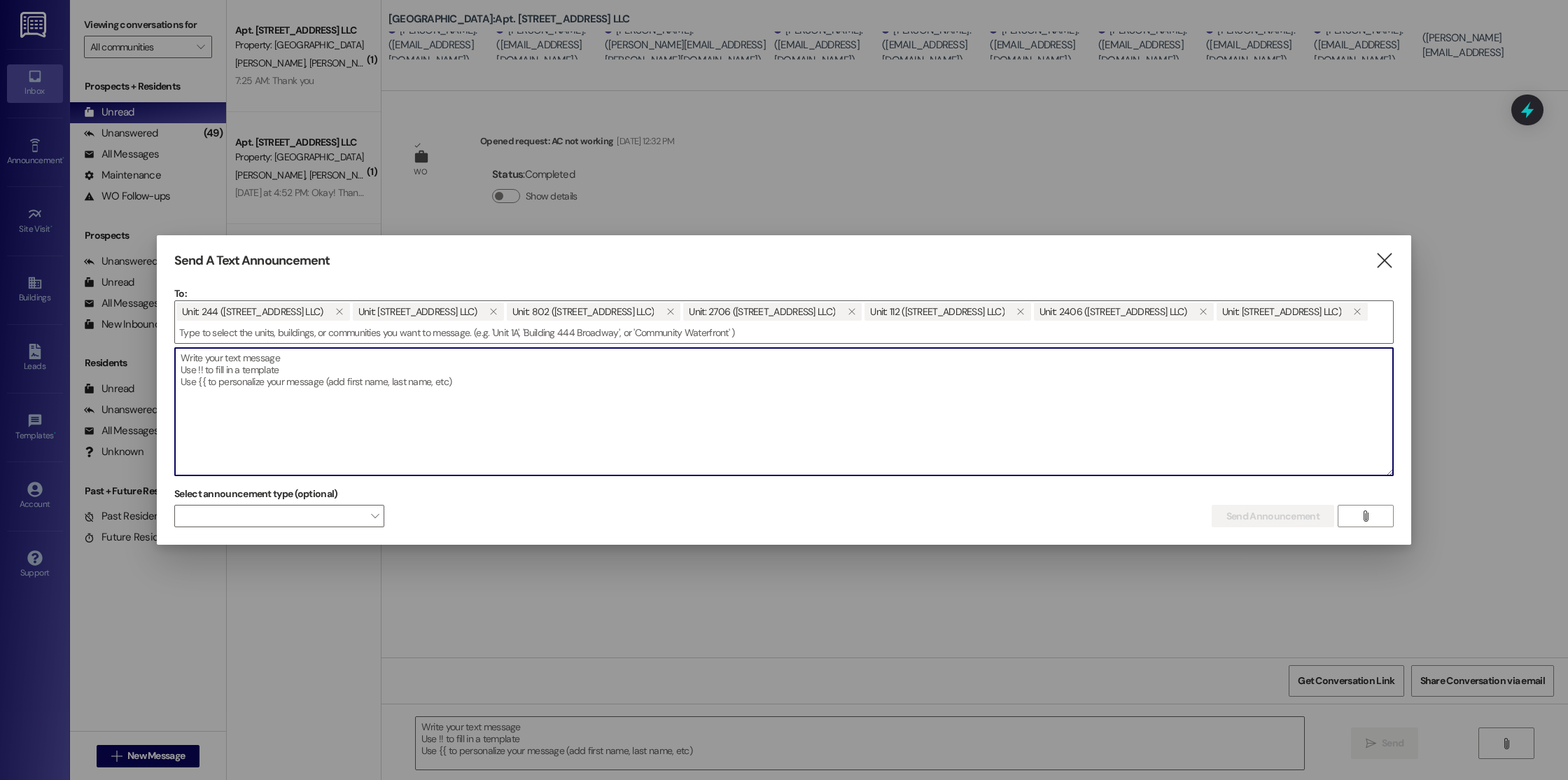
click at [463, 422] on textarea at bounding box center [784, 412] width 1219 height 128
paste textarea "Hi Residents, Just a quick reminder that pest control will be out [DATE] to tre…"
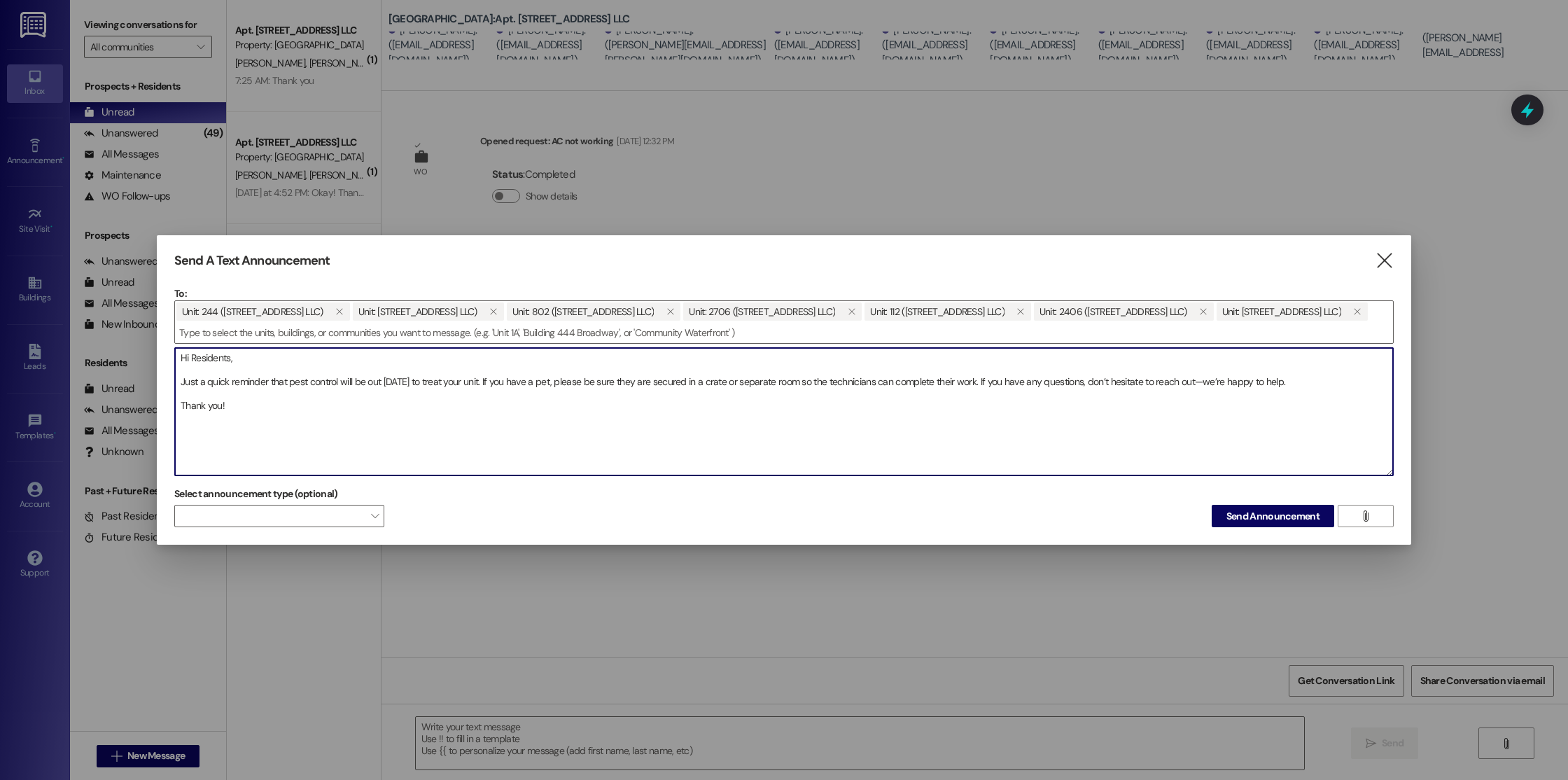
click at [230, 368] on textarea "Hi Residents, Just a quick reminder that pest control will be out [DATE] to tre…" at bounding box center [784, 412] width 1219 height 128
click at [236, 368] on textarea "Hi Residents, Just a quick reminder that pest control will be out [DATE] to tre…" at bounding box center [784, 412] width 1219 height 128
click at [182, 394] on textarea "Hi! Just a quick reminder that pest control will be out [DATE] to treat your un…" at bounding box center [784, 412] width 1219 height 128
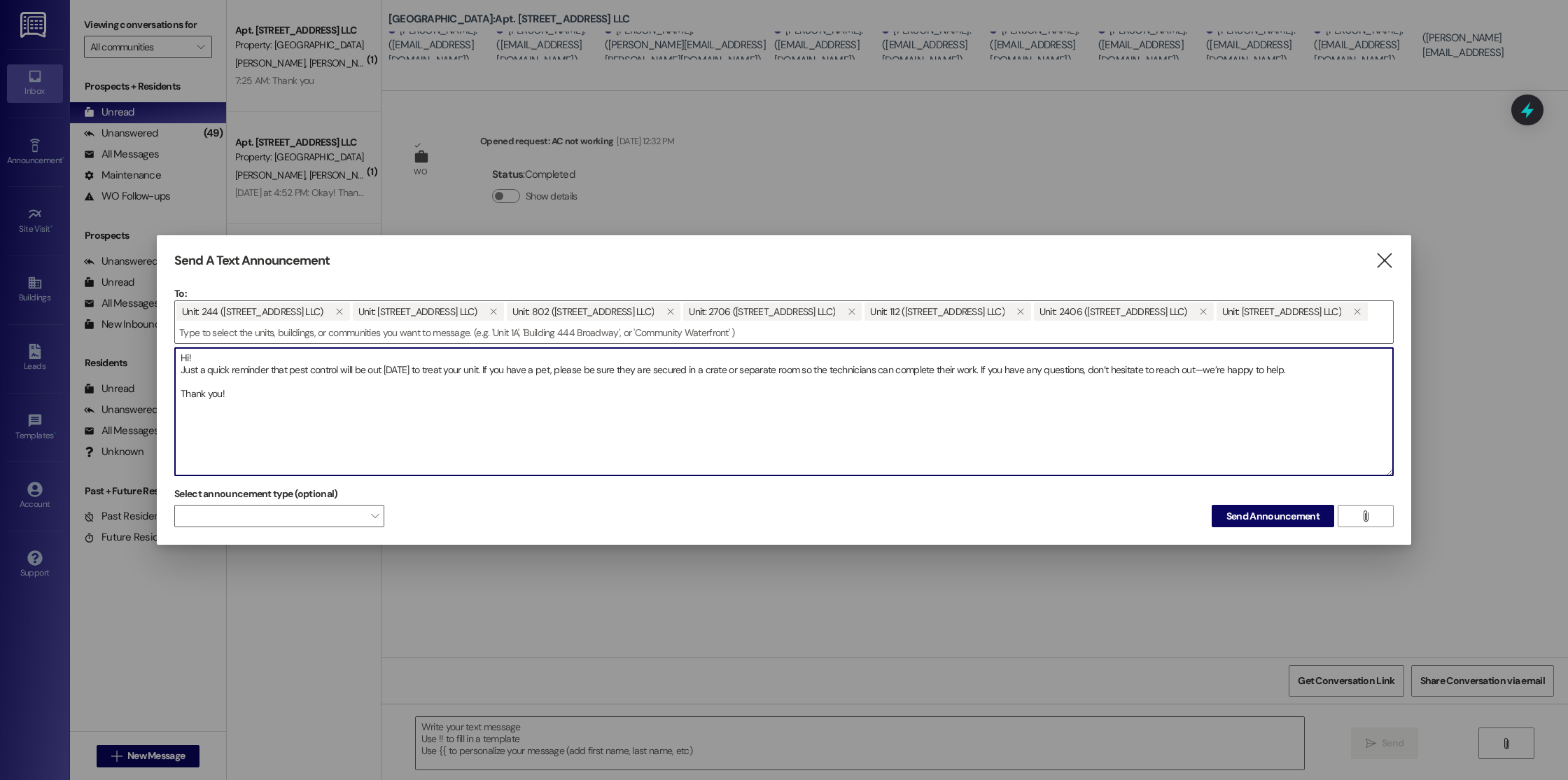
click at [227, 383] on textarea "Hi! Just a quick reminder that pest control will be out [DATE] to treat your un…" at bounding box center [784, 412] width 1219 height 128
click at [517, 381] on textarea "Hi! Just wanted to remind you that pest control will be out [DATE] to treat you…" at bounding box center [784, 412] width 1219 height 128
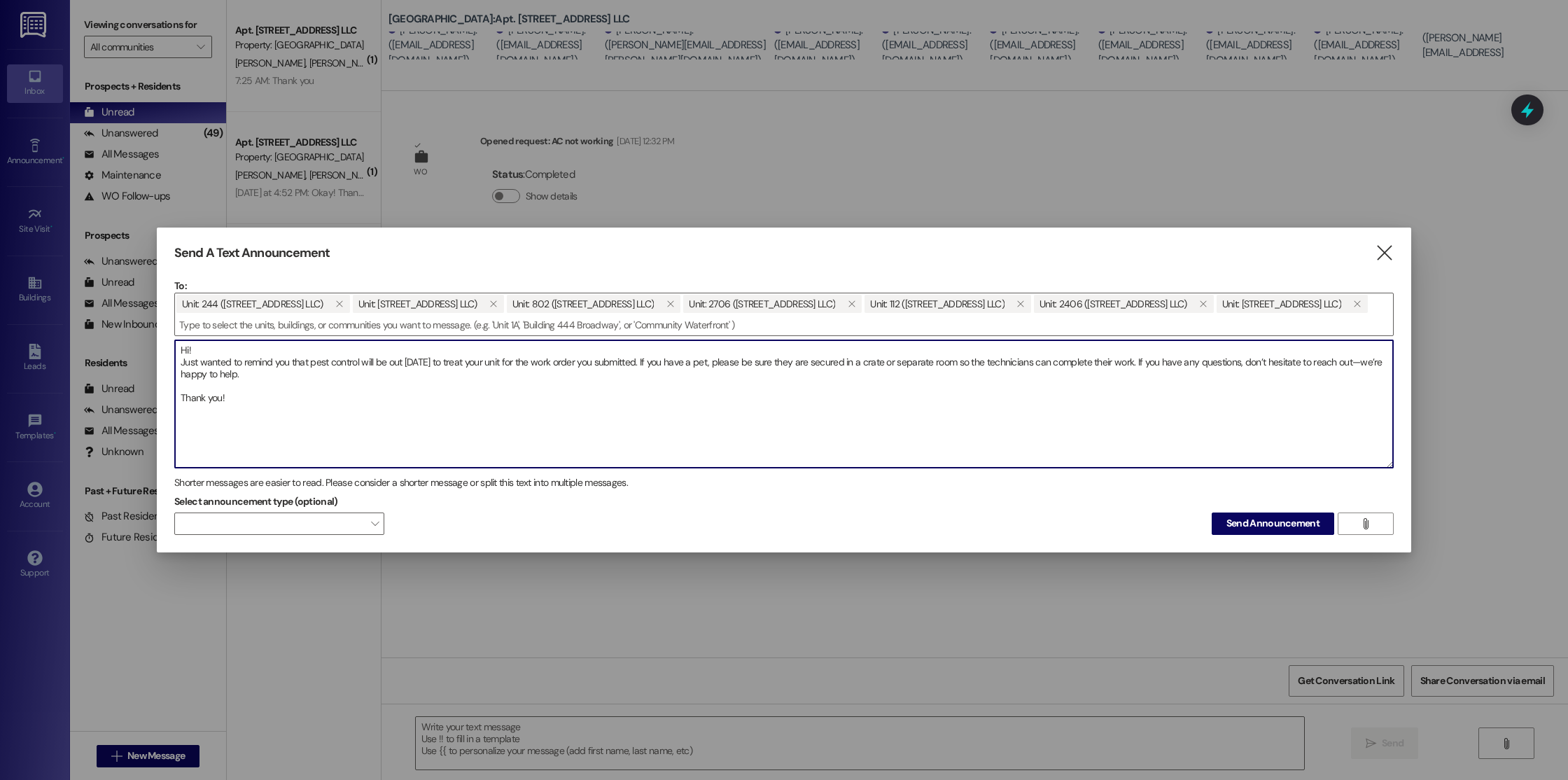
drag, startPoint x: 236, startPoint y: 423, endPoint x: 270, endPoint y: 443, distance: 39.4
click at [270, 443] on textarea "Hi! Just wanted to remind you that pest control will be out [DATE] to treat you…" at bounding box center [784, 404] width 1219 height 128
click at [655, 376] on textarea "Hi! Just wanted to remind you that pest control will be out [DATE] to treat you…" at bounding box center [784, 404] width 1219 height 128
drag, startPoint x: 247, startPoint y: 414, endPoint x: 179, endPoint y: 357, distance: 88.7
click at [179, 357] on textarea "Hi! Just wanted to remind you that pest control will be out [DATE] to treat you…" at bounding box center [784, 404] width 1219 height 128
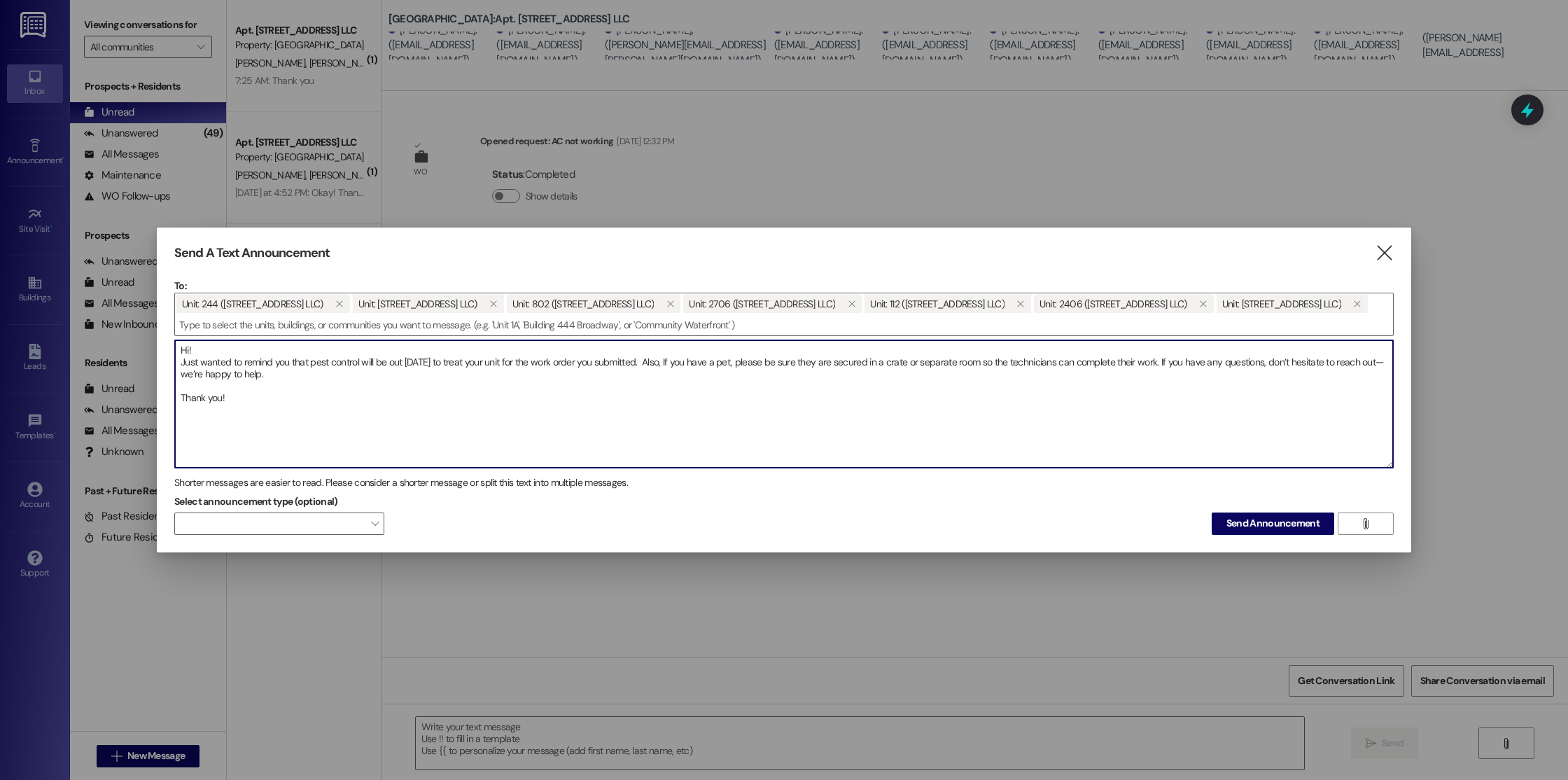
click at [531, 457] on textarea "Hi! Just wanted to remind you that pest control will be out [DATE] to treat you…" at bounding box center [784, 404] width 1219 height 128
drag, startPoint x: 237, startPoint y: 414, endPoint x: 177, endPoint y: 356, distance: 83.5
click at [177, 356] on textarea "Hi! Just wanted to remind you that pest control will be out [DATE] to treat you…" at bounding box center [784, 404] width 1219 height 128
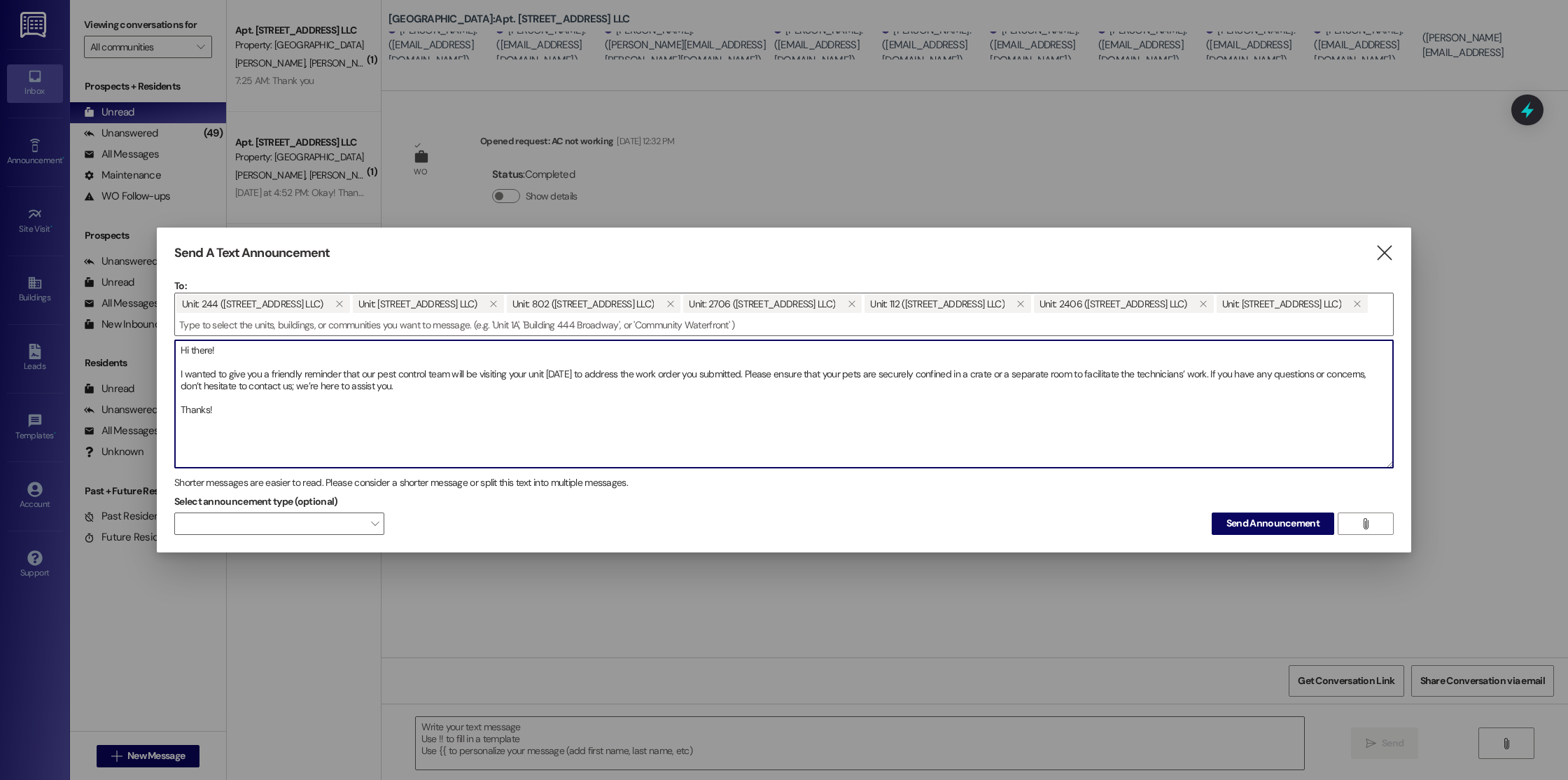
click at [259, 419] on textarea "Hi there! I wanted to give you a friendly reminder that our pest control team w…" at bounding box center [784, 404] width 1219 height 128
drag, startPoint x: 229, startPoint y: 385, endPoint x: 302, endPoint y: 390, distance: 73.2
click at [301, 390] on textarea "Hi there! I wanted to give you a friendly reminder that our pest control team w…" at bounding box center [784, 404] width 1219 height 128
click at [212, 360] on textarea "Hi there! I wanted to remind you that our pest control team will be visiting yo…" at bounding box center [784, 404] width 1219 height 128
click at [229, 385] on textarea "Hi! I wanted to remind you that our pest control team will be visiting your uni…" at bounding box center [784, 404] width 1219 height 128
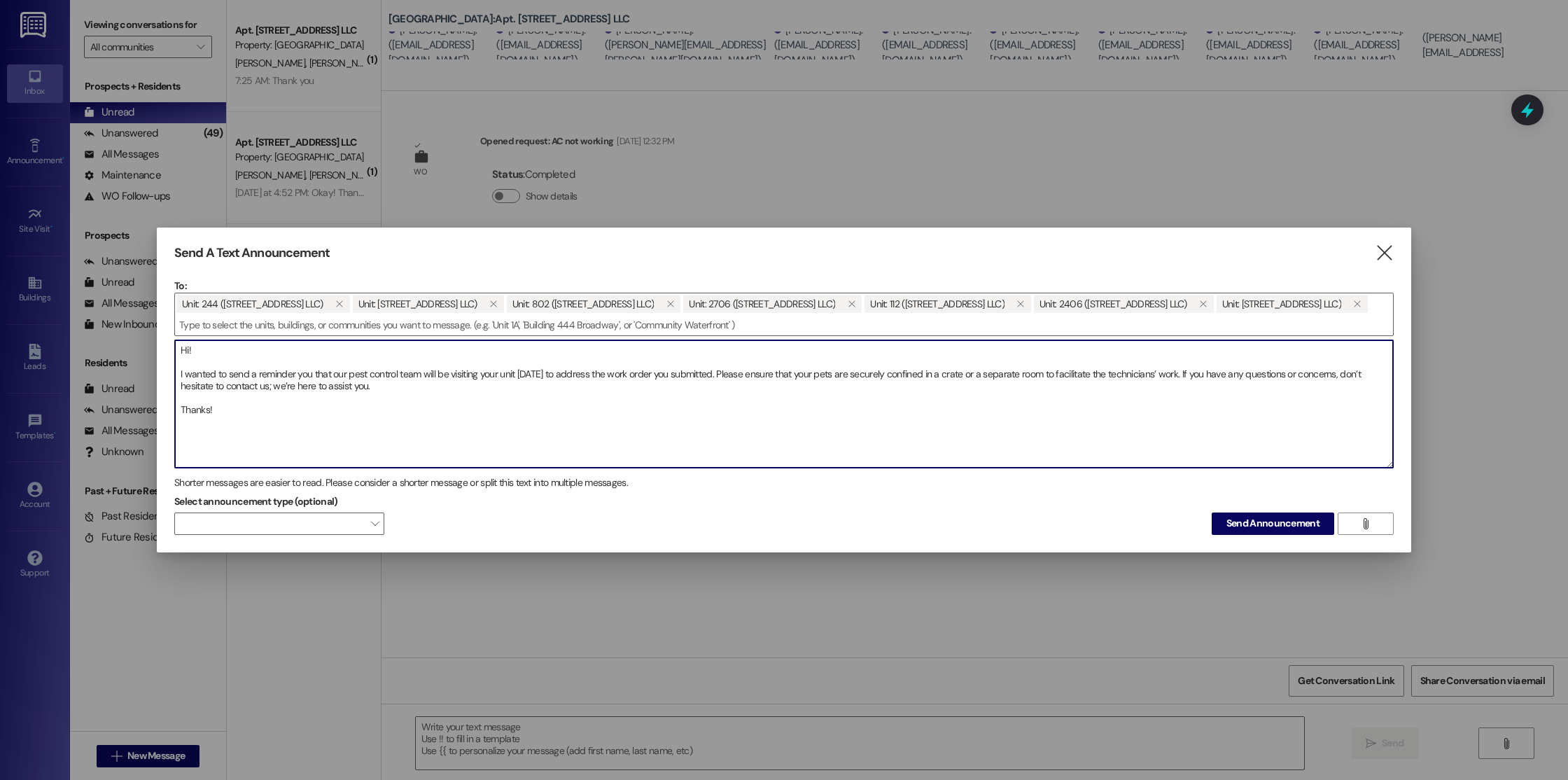
click at [313, 384] on textarea "Hi! I wanted to send a reminder you that our pest control team will be visiting…" at bounding box center [784, 404] width 1219 height 128
click at [188, 383] on textarea "Hi! I wanted to send a reminder that our pest control team will be visiting you…" at bounding box center [784, 404] width 1219 height 128
click at [400, 410] on textarea "Hi! I just wanted to send a reminder that our pest control team will be visitin…" at bounding box center [784, 404] width 1219 height 128
click at [731, 386] on textarea "Hi! I just wanted to send a reminder that our pest control team will be visitin…" at bounding box center [784, 404] width 1219 height 128
drag, startPoint x: 294, startPoint y: 427, endPoint x: 209, endPoint y: 361, distance: 107.6
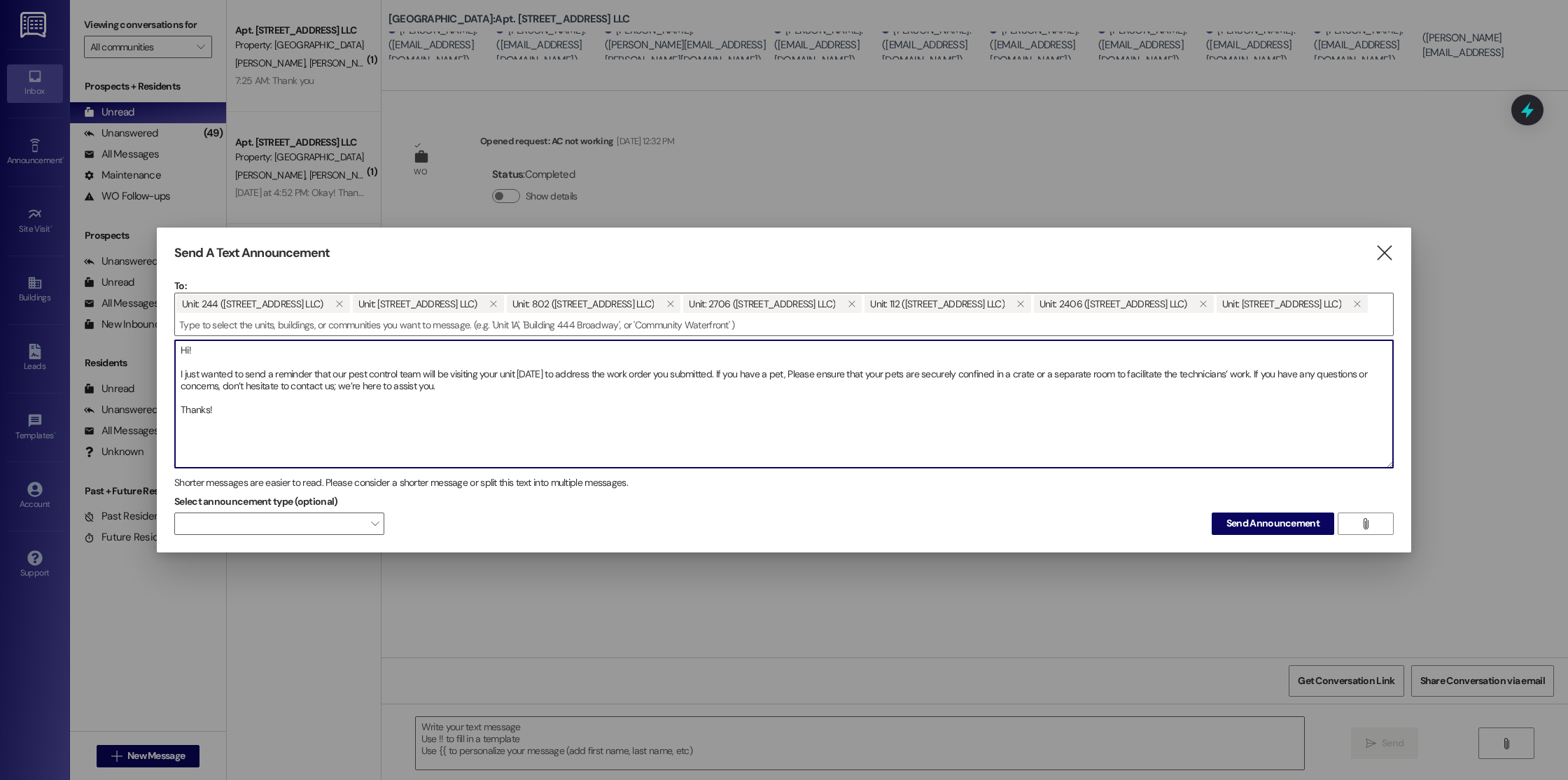
click at [209, 361] on textarea "Hi! I just wanted to send a reminder that our pest control team will be visitin…" at bounding box center [784, 404] width 1219 height 128
click at [599, 434] on textarea "Hi! I just wanted to send a reminder that our pest control team will be visitin…" at bounding box center [784, 404] width 1219 height 128
click at [600, 427] on textarea "Hi! I just wanted to send a reminder that our pest control team will be visitin…" at bounding box center [784, 404] width 1219 height 128
drag, startPoint x: 801, startPoint y: 387, endPoint x: 821, endPoint y: 389, distance: 20.1
click at [821, 389] on textarea "Hi! I just wanted to send a reminder that our pest control team will be visitin…" at bounding box center [784, 404] width 1219 height 128
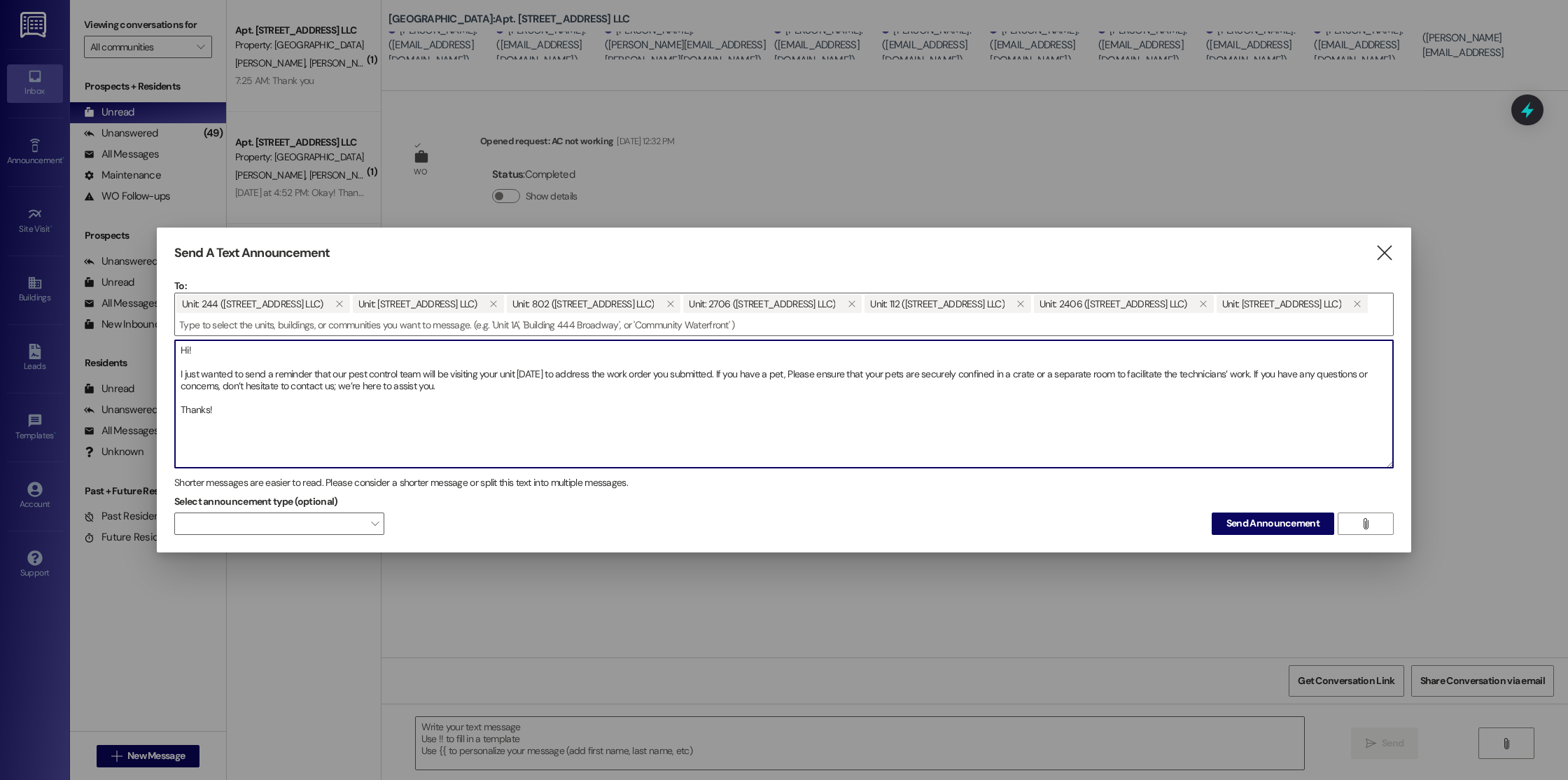
click at [827, 390] on textarea "Hi! I just wanted to send a reminder that our pest control team will be visitin…" at bounding box center [784, 404] width 1219 height 128
click at [1157, 386] on textarea "Hi! I just wanted to send a reminder that our pest control team will be visitin…" at bounding box center [784, 404] width 1219 height 128
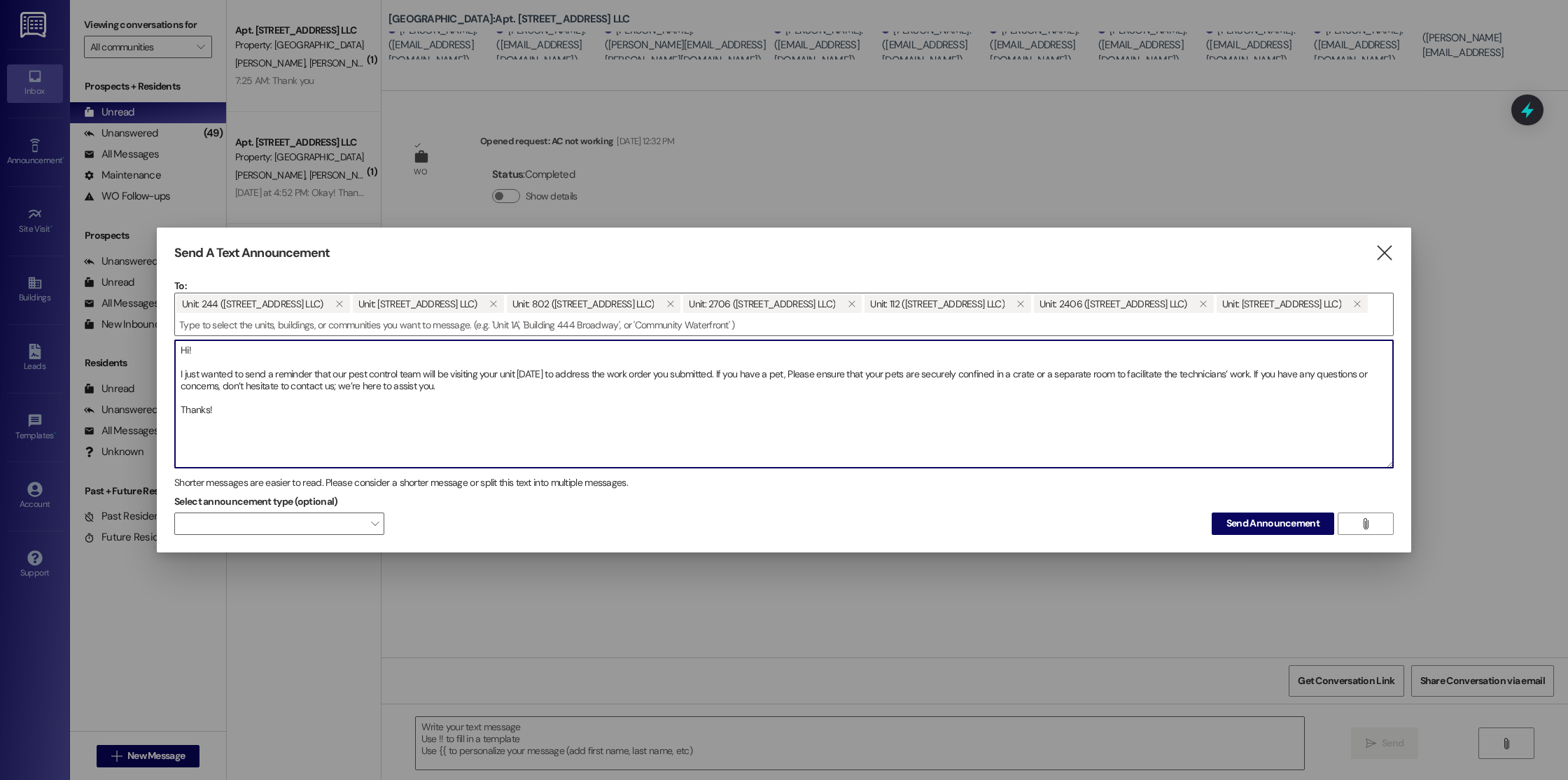
click at [1157, 386] on textarea "Hi! I just wanted to send a reminder that our pest control team will be visitin…" at bounding box center [784, 404] width 1219 height 128
click at [1152, 383] on textarea "Hi! I just wanted to send a reminder that our pest control team will be visitin…" at bounding box center [784, 404] width 1219 height 128
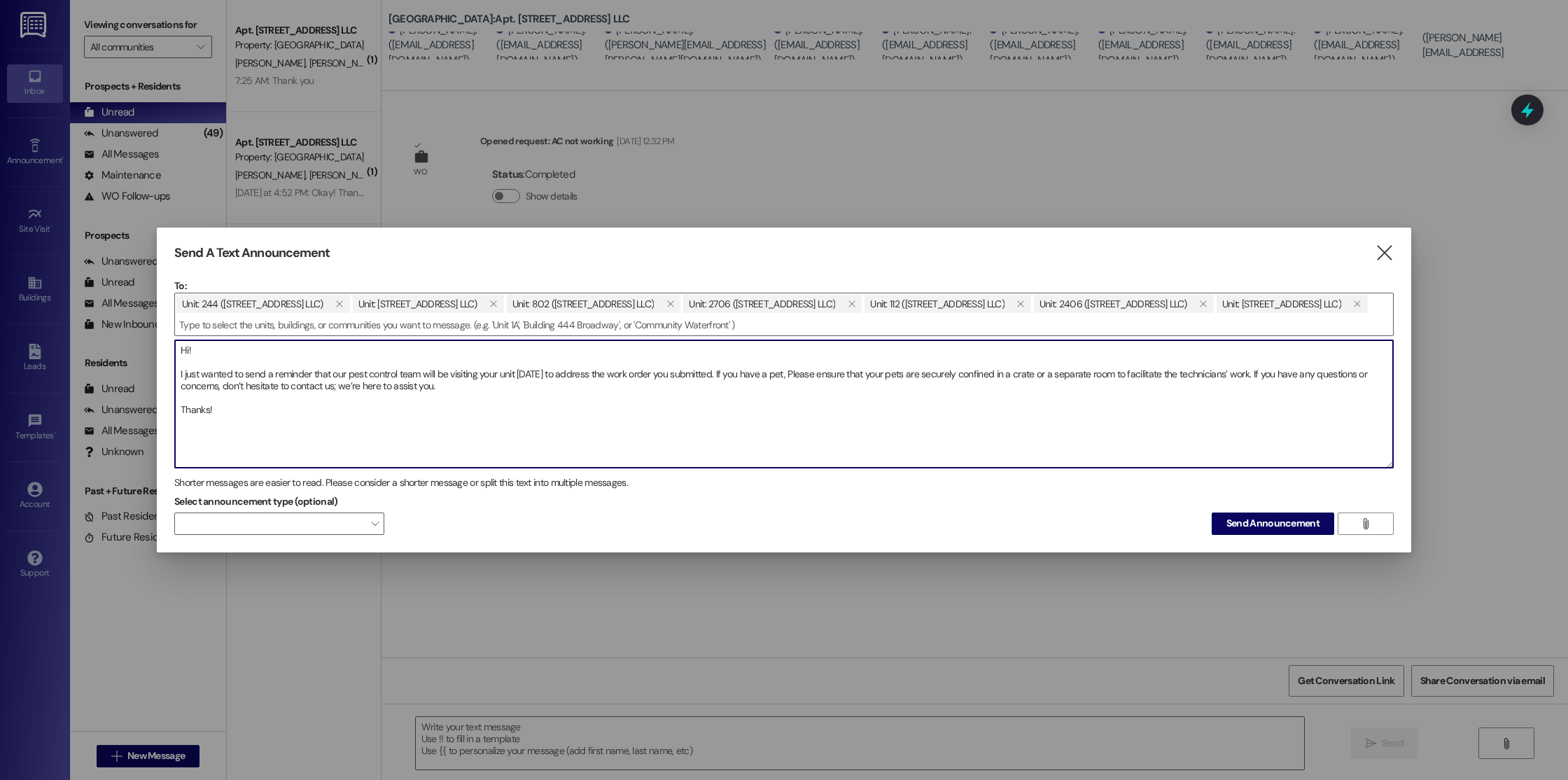
click at [1152, 383] on textarea "Hi! I just wanted to send a reminder that our pest control team will be visitin…" at bounding box center [784, 404] width 1219 height 128
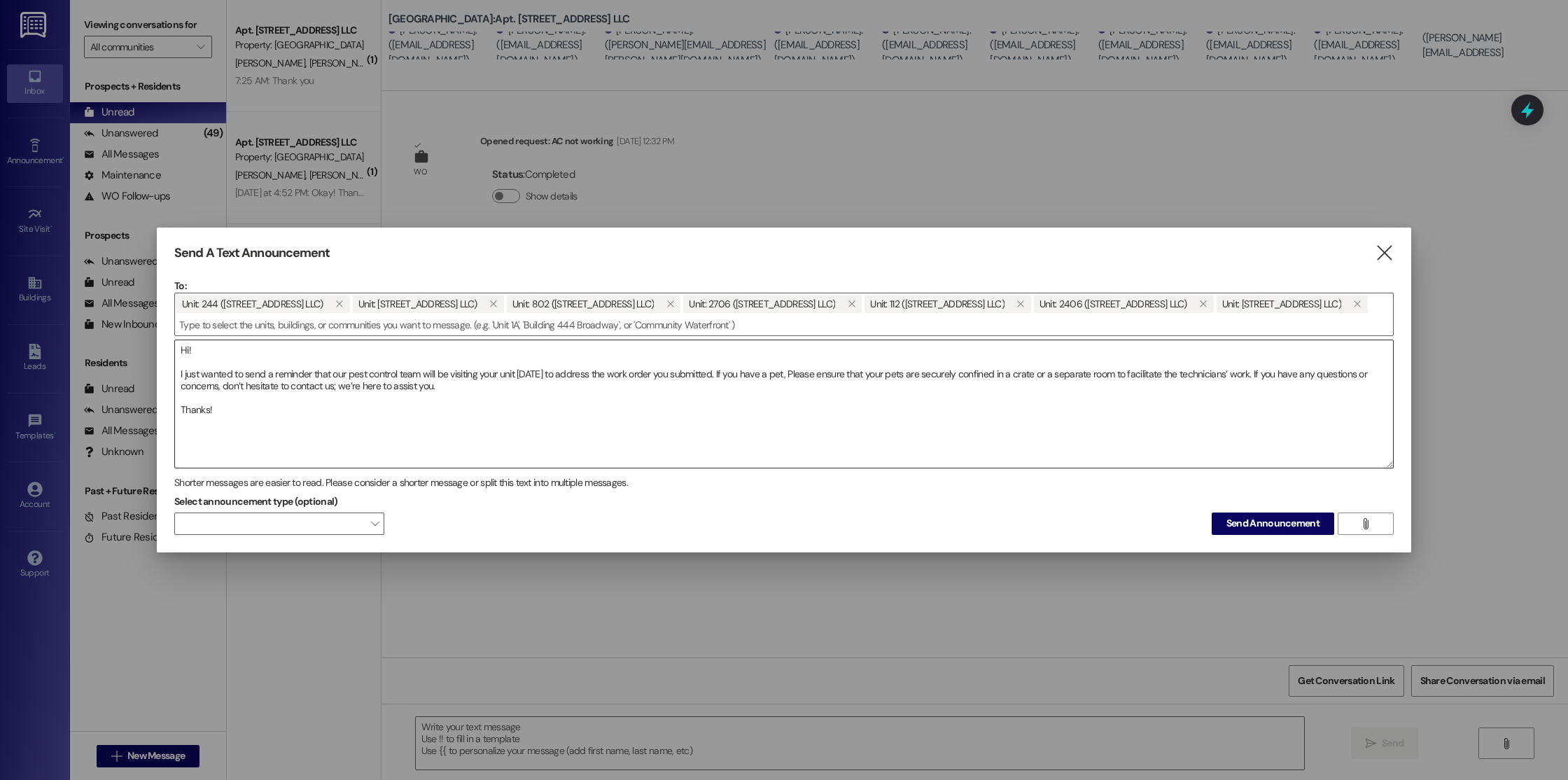
click at [1125, 416] on textarea "Hi! I just wanted to send a reminder that our pest control team will be visitin…" at bounding box center [784, 404] width 1219 height 128
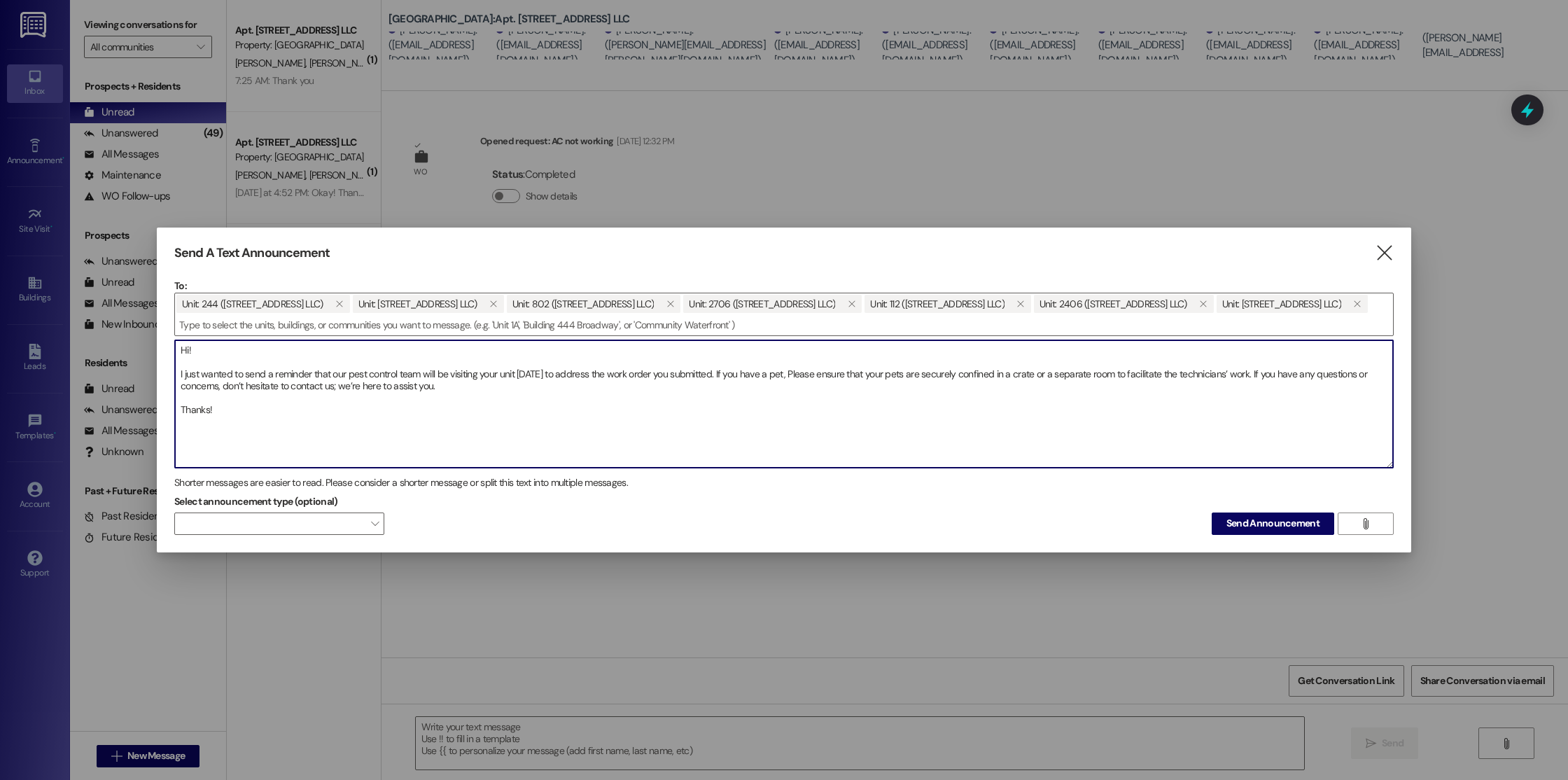
click at [1157, 376] on textarea "Hi! I just wanted to send a reminder that our pest control team will be visitin…" at bounding box center [784, 404] width 1219 height 128
click at [1157, 383] on textarea "Hi! I just wanted to send a reminder that our pest control team will be visitin…" at bounding box center [784, 404] width 1219 height 128
click at [1179, 411] on textarea "Hi! I just wanted to send a reminder that our pest control team will be visitin…" at bounding box center [784, 404] width 1219 height 128
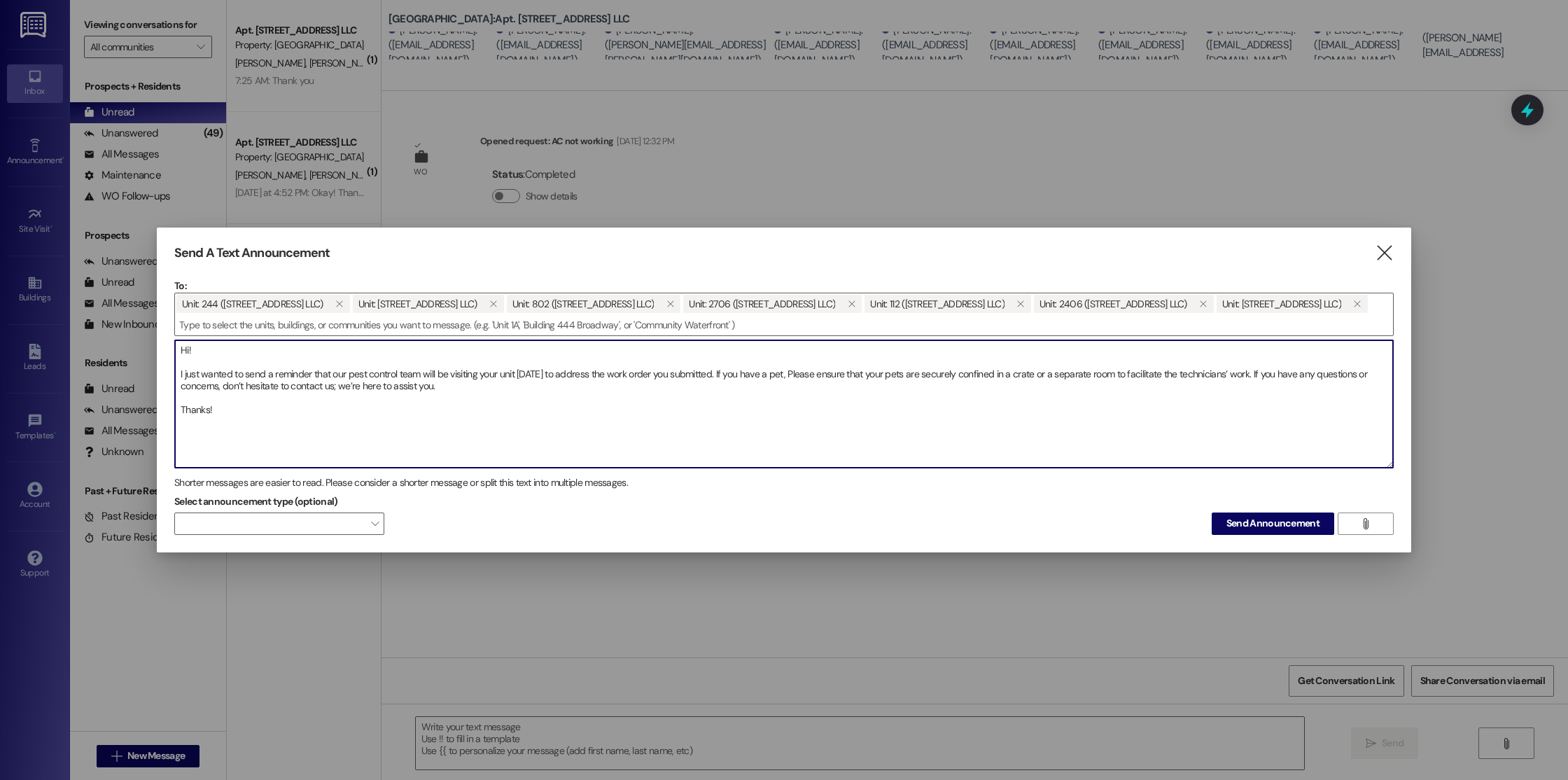
drag, startPoint x: 231, startPoint y: 430, endPoint x: 180, endPoint y: 353, distance: 92.4
click at [180, 353] on textarea "Hi! I just wanted to send a reminder that our pest control team will be visitin…" at bounding box center [784, 404] width 1219 height 128
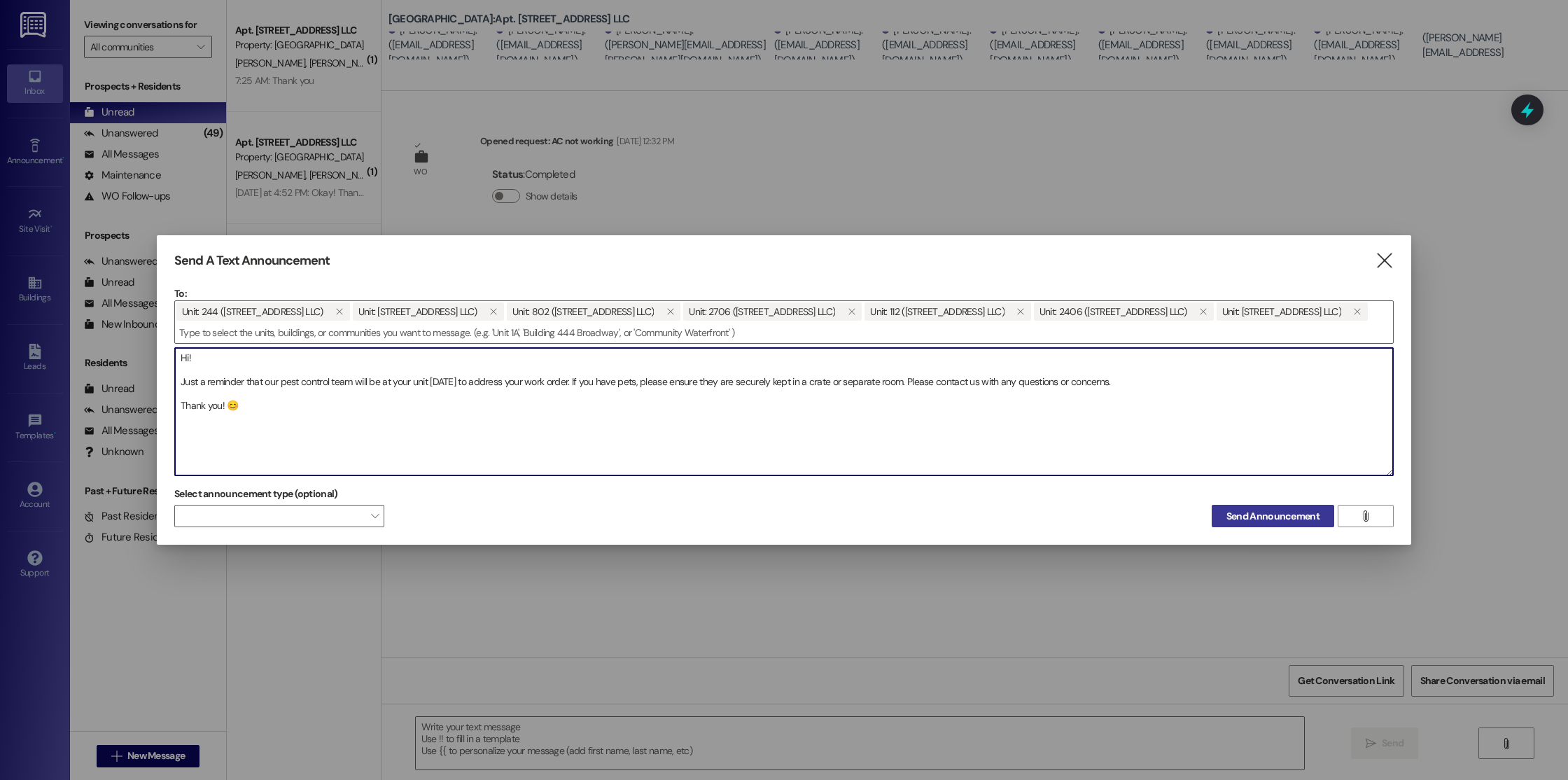
type textarea "Hi! Just a reminder that our pest control team will be at your unit [DATE] to a…"
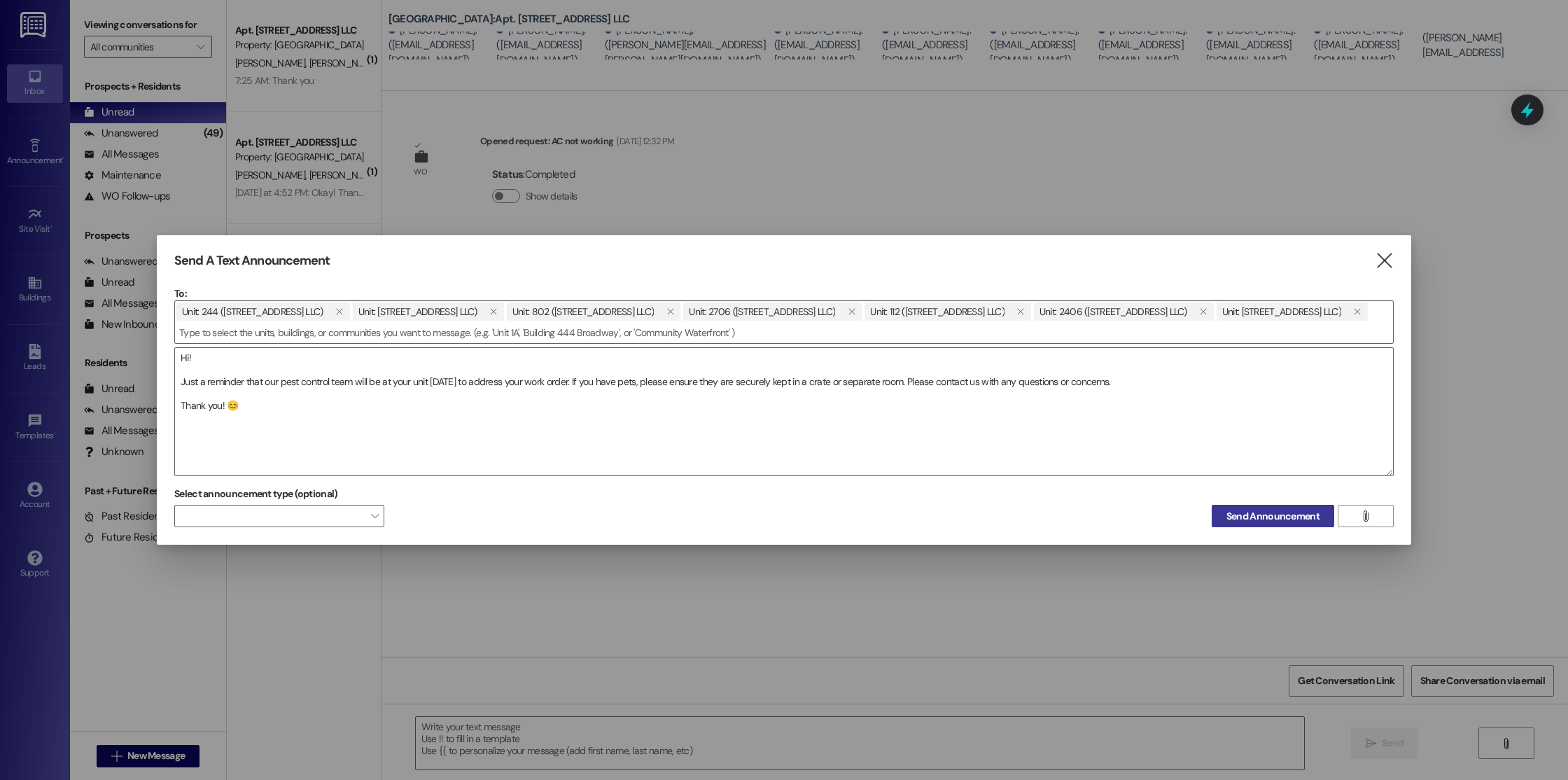
click at [1219, 527] on button "Send Announcement" at bounding box center [1272, 516] width 122 height 22
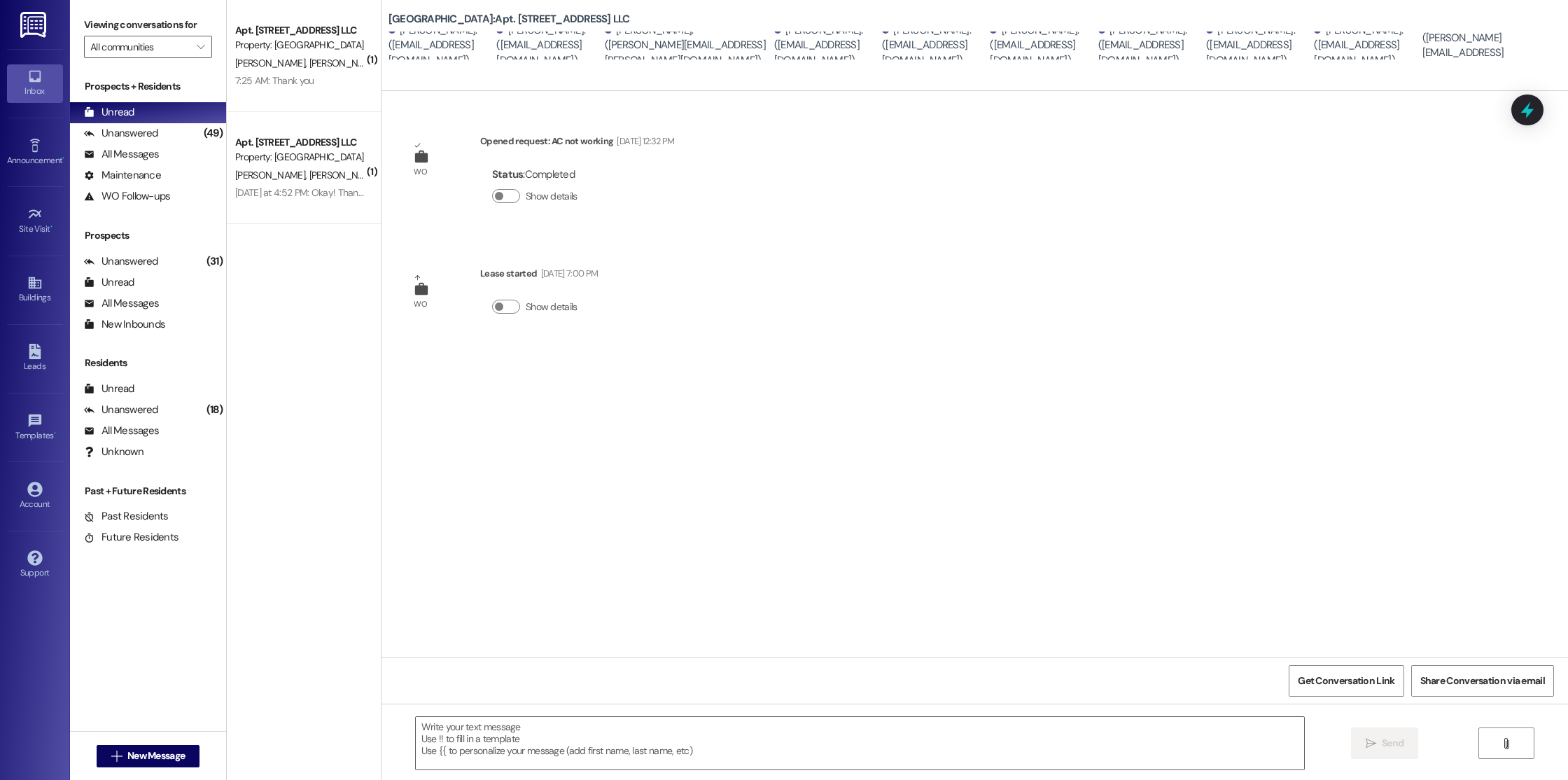
drag, startPoint x: 252, startPoint y: 423, endPoint x: 314, endPoint y: 445, distance: 65.8
click at [314, 445] on div "( 1 ) Apt. 2304, [STREET_ADDRESS] LLC Property: [GEOGRAPHIC_DATA] [PERSON_NAME]…" at bounding box center [304, 340] width 154 height 681
click at [180, 157] on div "All Messages (undefined)" at bounding box center [148, 154] width 156 height 21
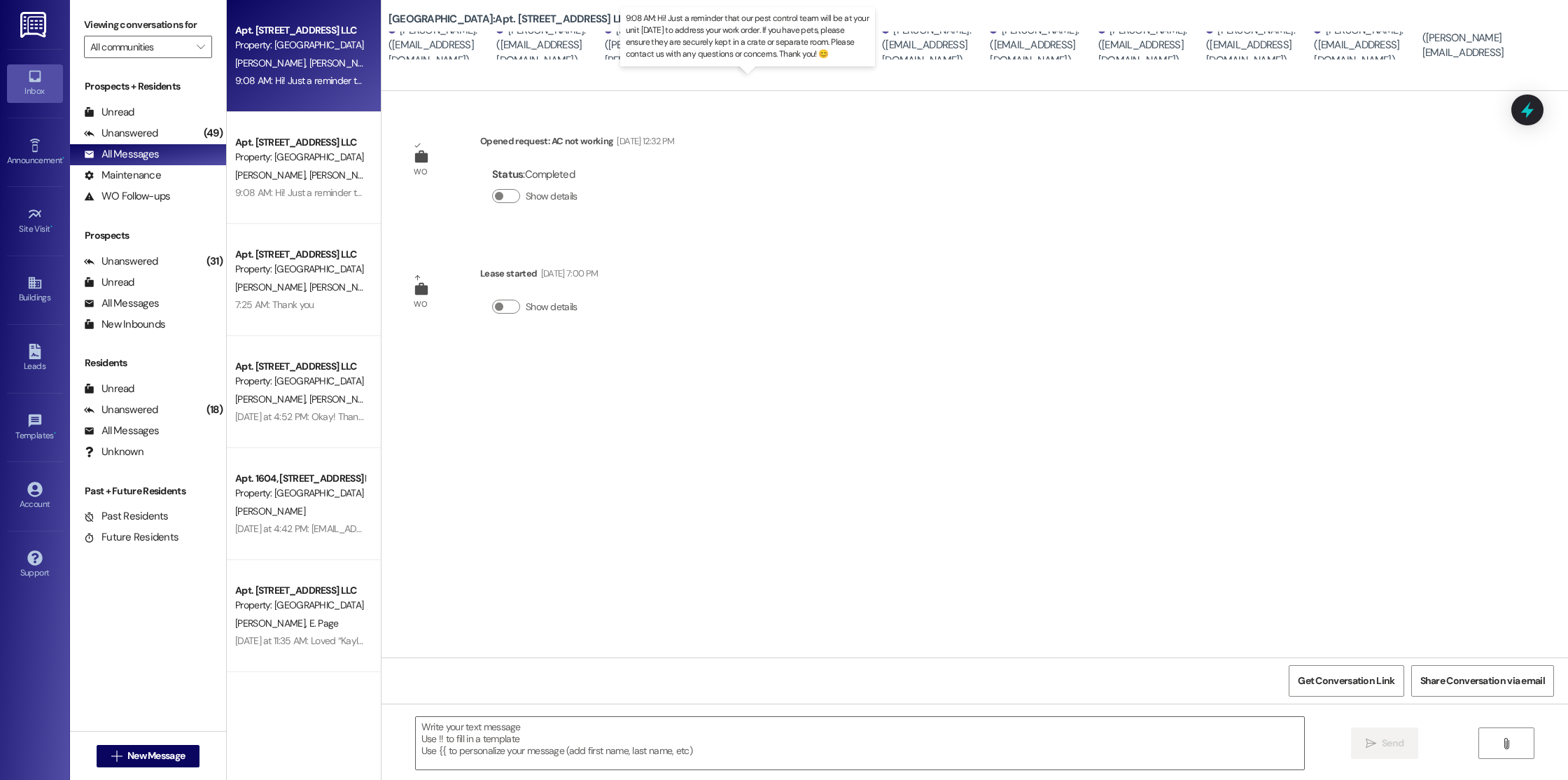
click at [306, 74] on div "9:08 AM: Hi! Just a reminder that our pest control team will be at your unit [D…" at bounding box center [757, 80] width 1042 height 12
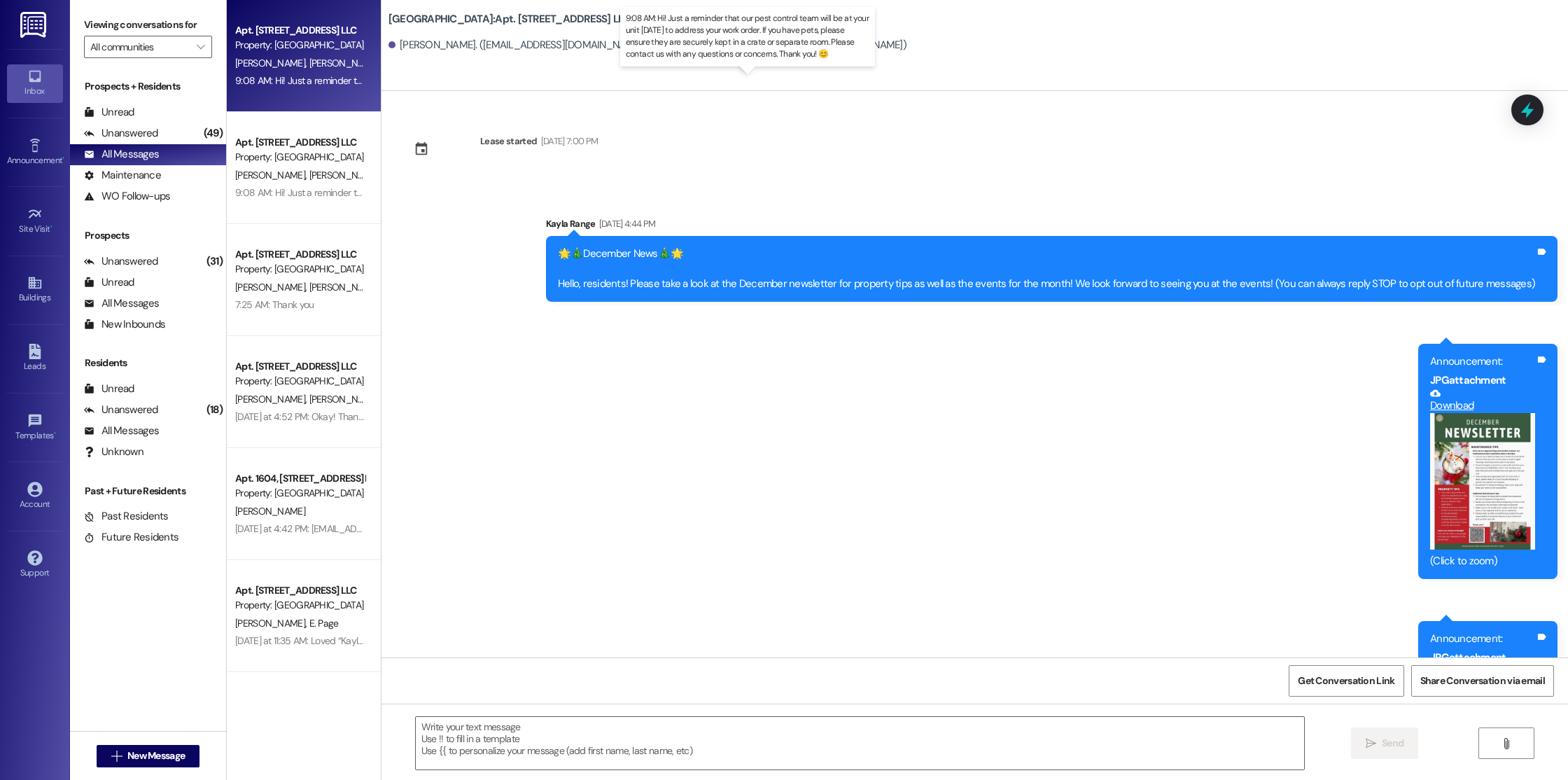
scroll to position [17733, 0]
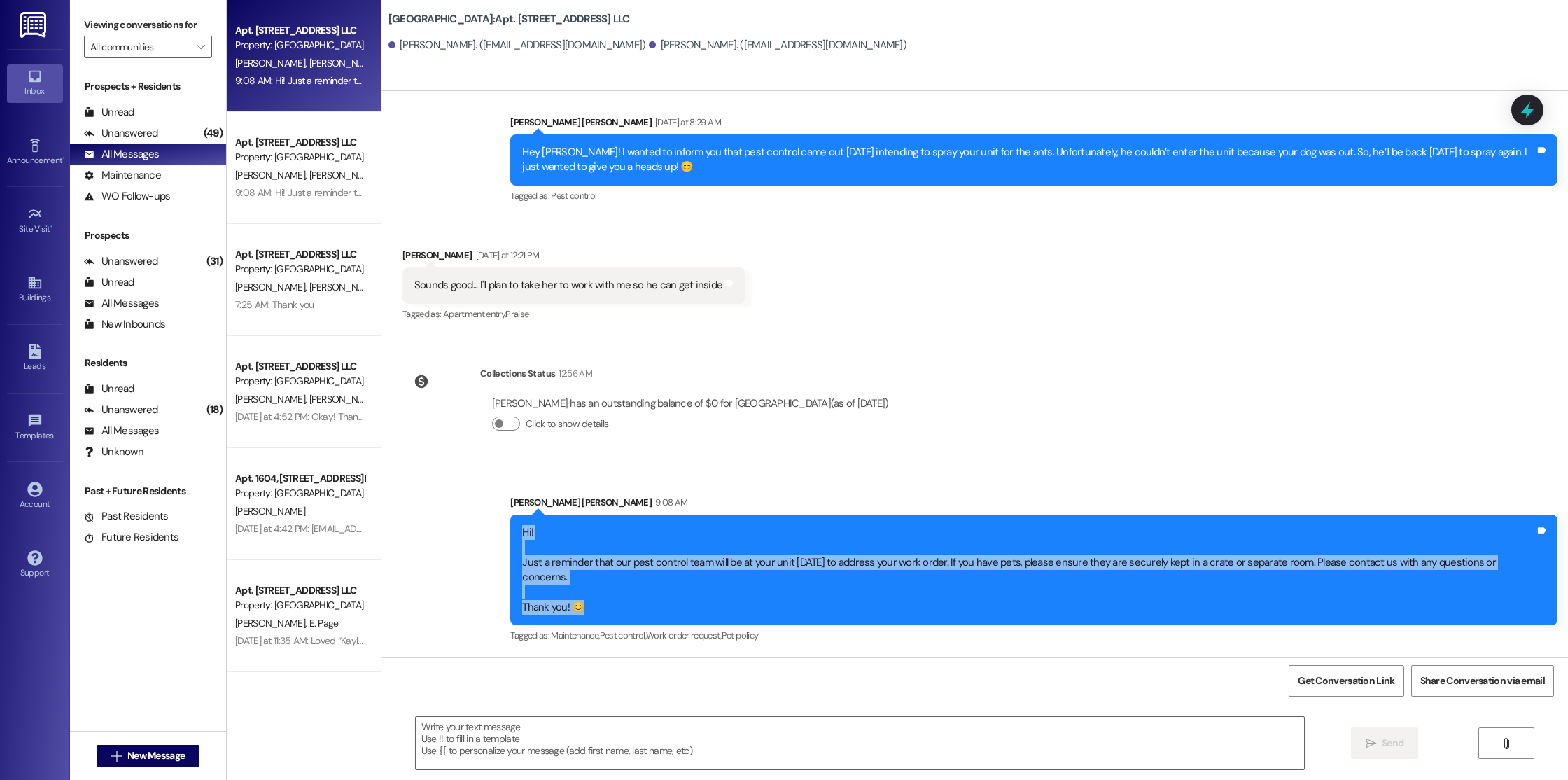
drag, startPoint x: 587, startPoint y: 607, endPoint x: 523, endPoint y: 550, distance: 85.7
click at [523, 549] on div "Hi! Just a reminder that our pest control team will be at your unit [DATE] to a…" at bounding box center [1029, 570] width 1013 height 90
copy div "Hi! Just a reminder that our pest control team will be at your unit [DATE] to a…"
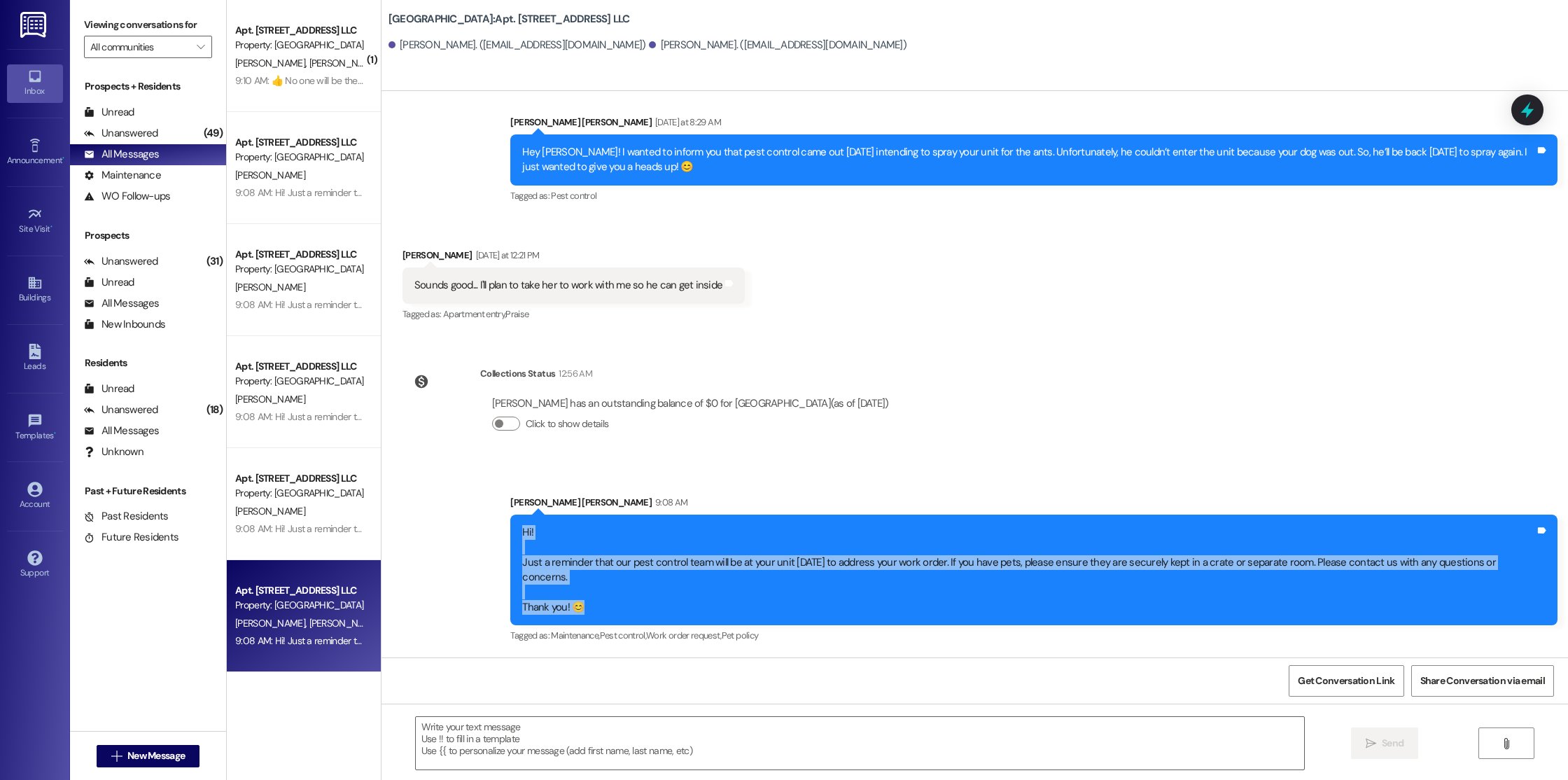
copy div "Hi! Just a reminder that our pest control team will be at your unit [DATE] to a…"
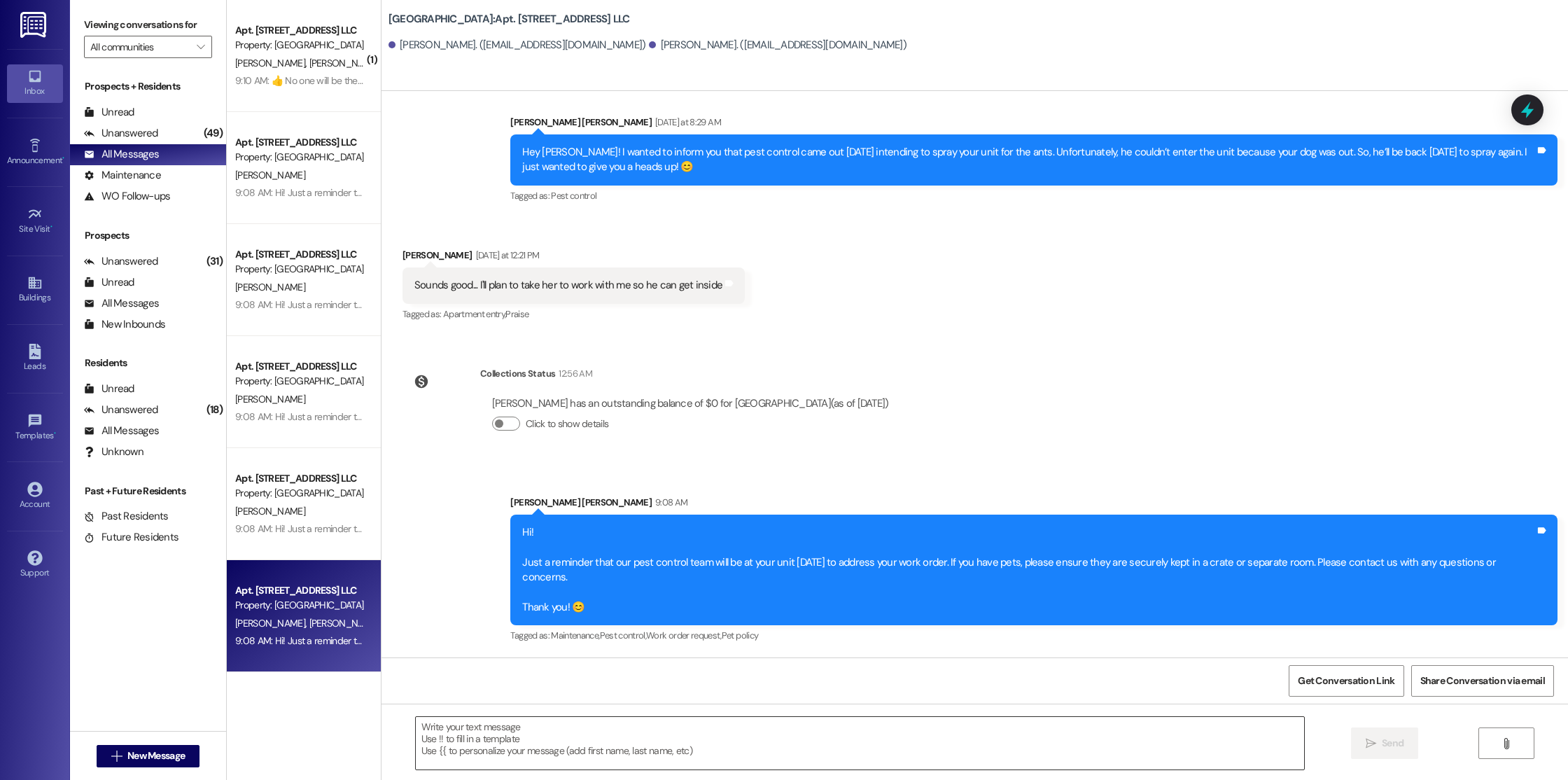
click at [600, 738] on textarea at bounding box center [860, 743] width 888 height 52
paste textarea "Hi! Just a reminder that our pest control team will be at your unit [DATE] to a…"
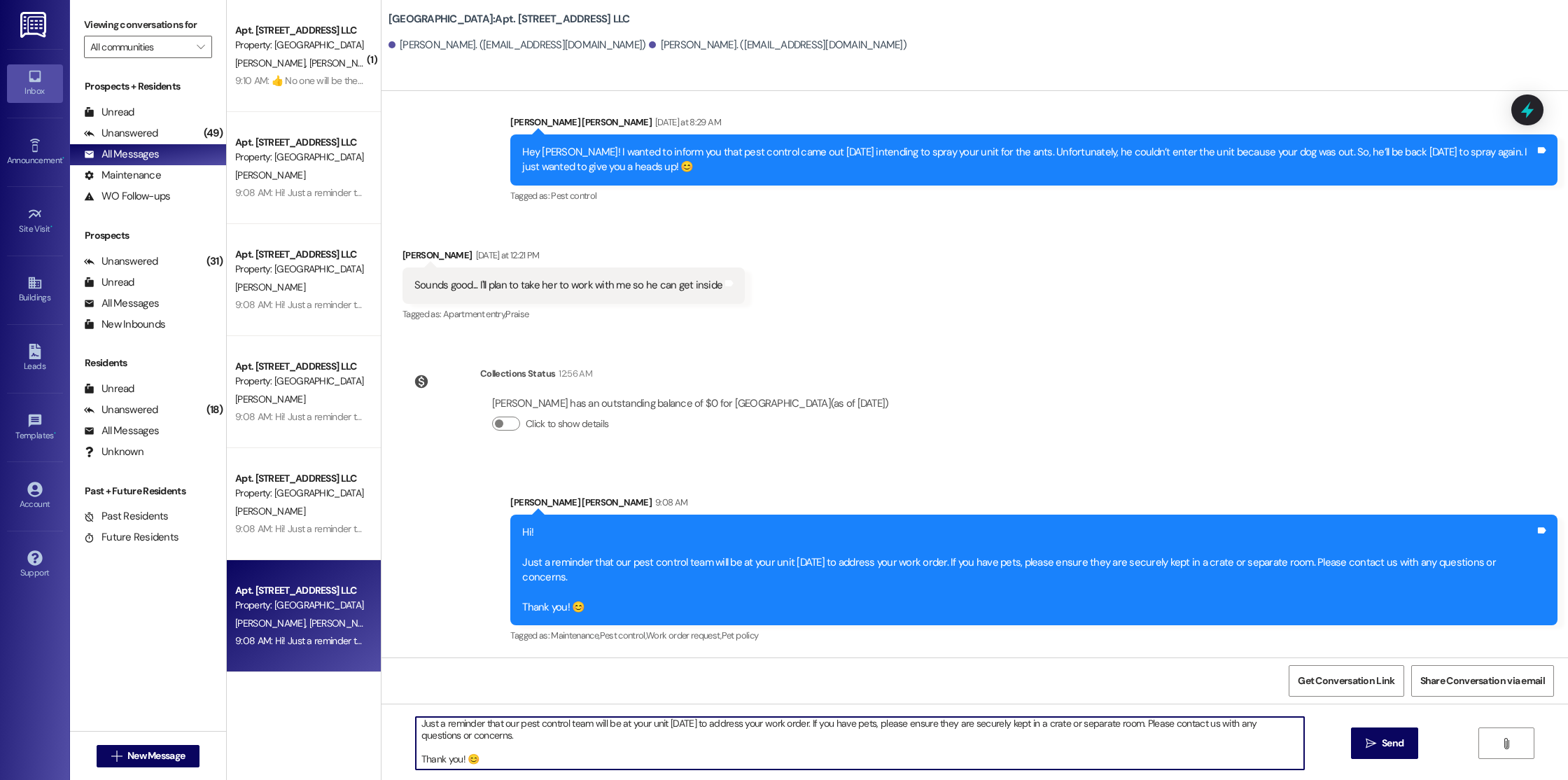
scroll to position [0, 0]
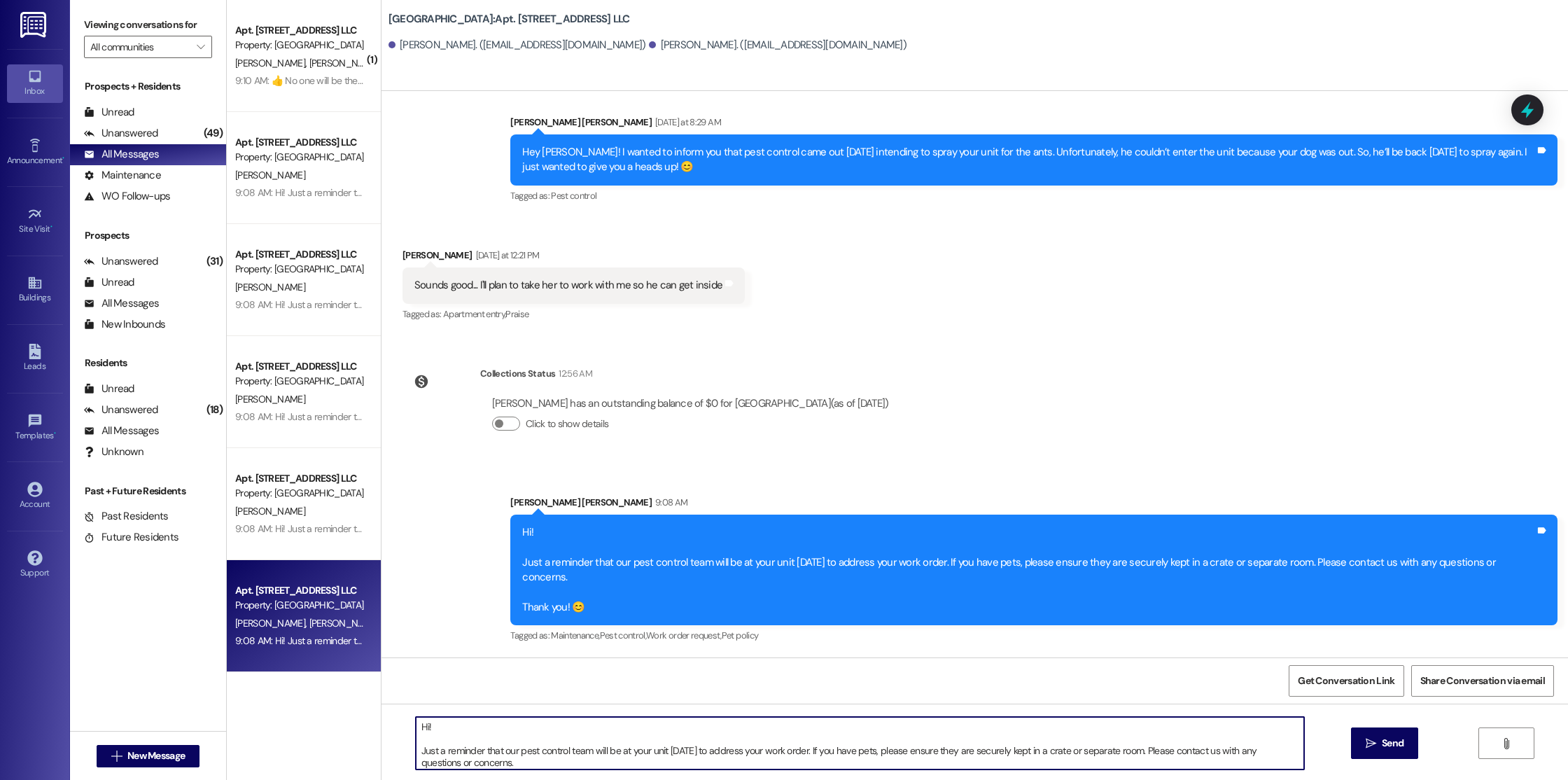
drag, startPoint x: 501, startPoint y: 762, endPoint x: 400, endPoint y: 677, distance: 132.0
click at [400, 677] on div "Lease started [DATE] 7:00 PM Announcement, sent via SMS Kayla Range [DATE] 4:44…" at bounding box center [975, 480] width 1187 height 780
type textarea "Hi! Just a reminder that our pest control team will be at your unit [DATE] to a…"
